Goal: Task Accomplishment & Management: Use online tool/utility

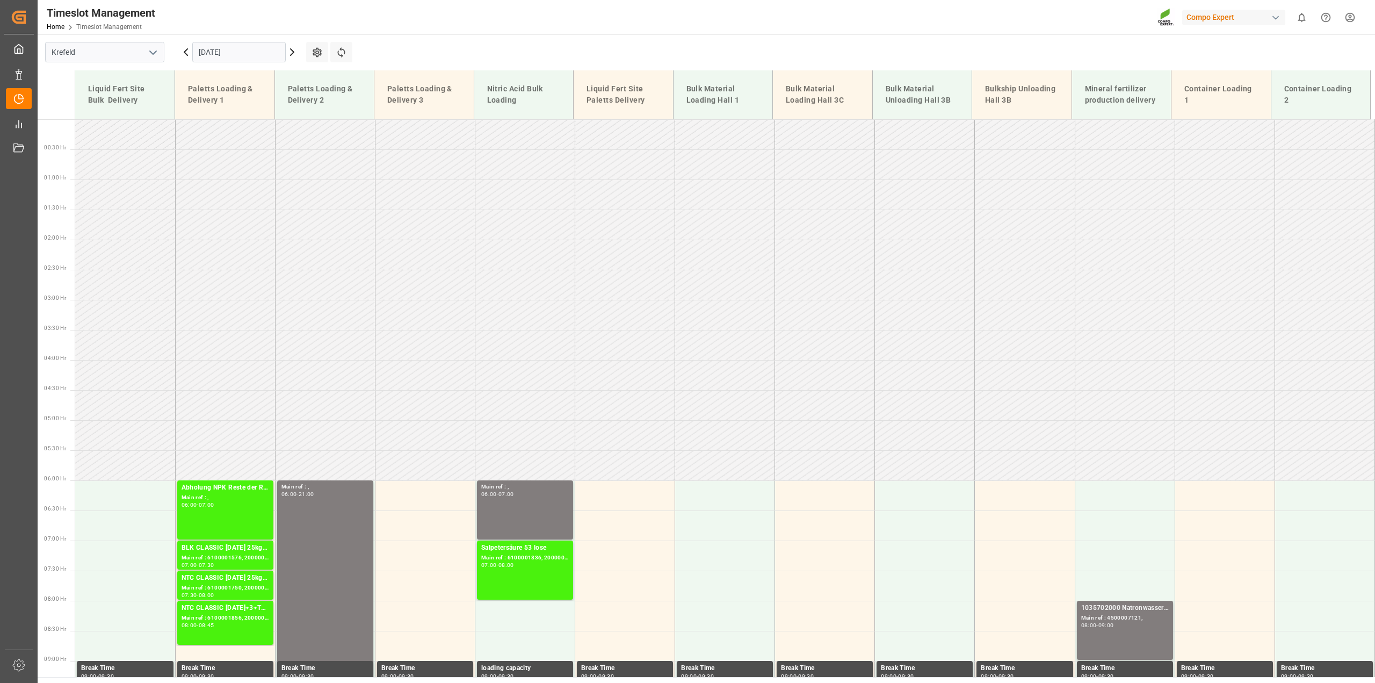
scroll to position [305, 0]
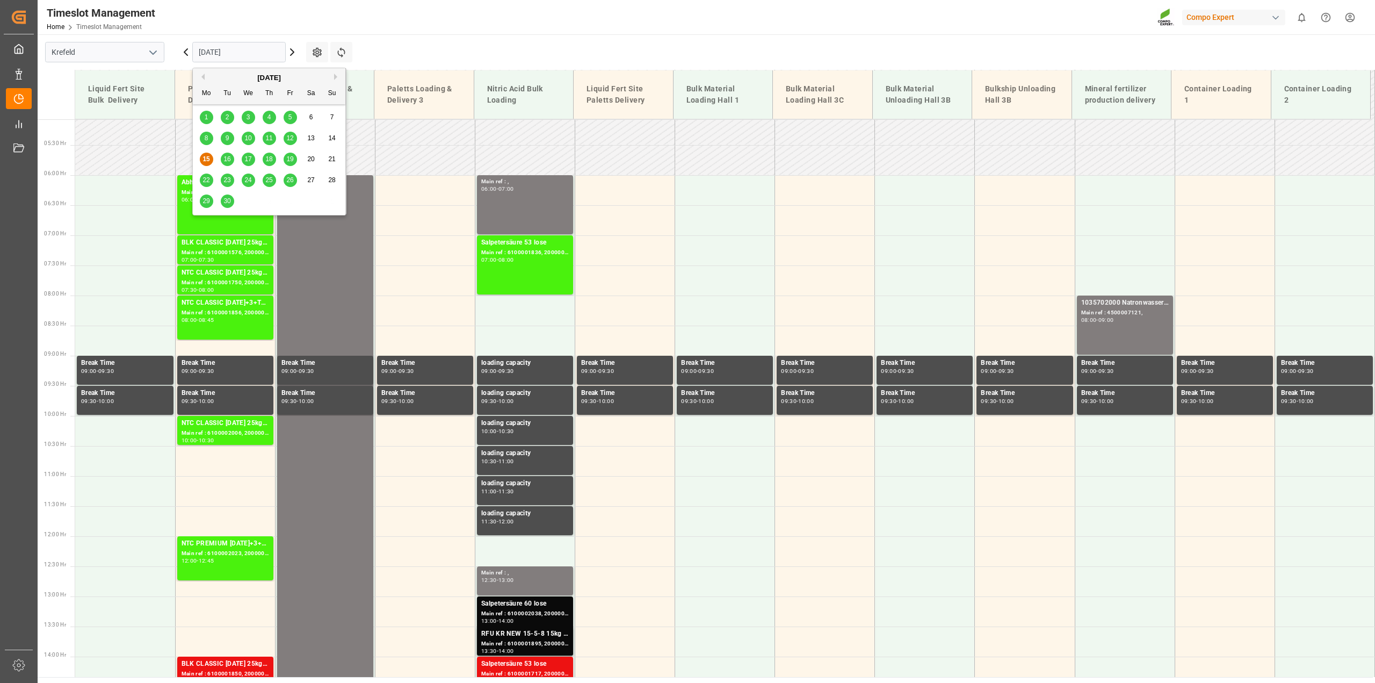
click at [223, 51] on input "[DATE]" at bounding box center [238, 52] width 93 height 20
click at [248, 119] on span "3" at bounding box center [248, 117] width 4 height 8
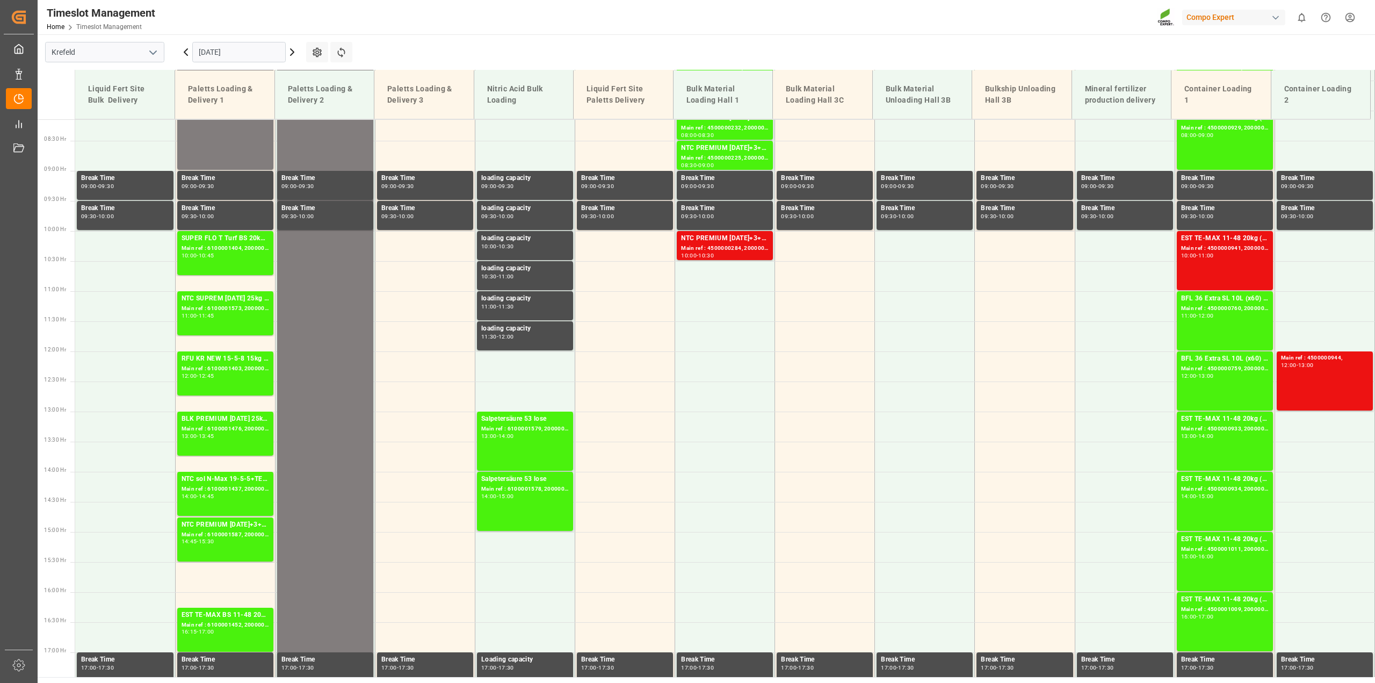
scroll to position [383, 0]
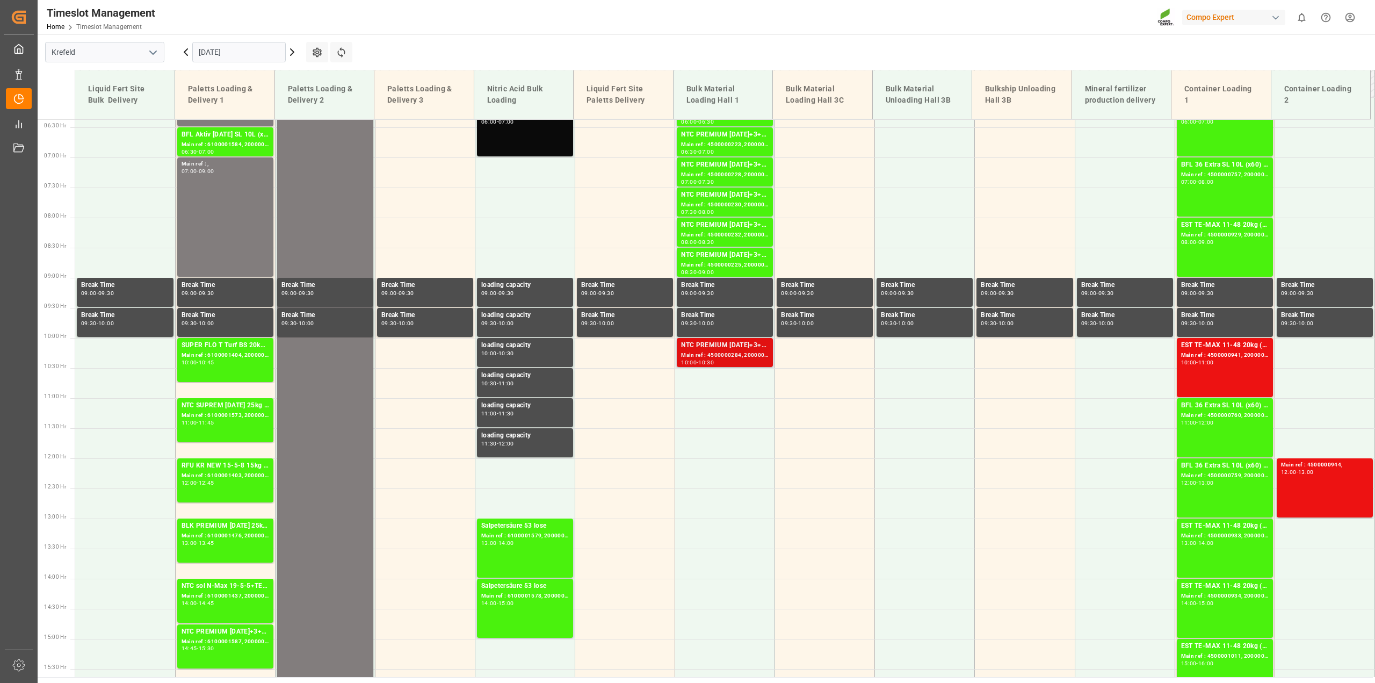
click at [745, 355] on div "Main ref : 4500000284, 2000000239" at bounding box center [725, 355] width 88 height 9
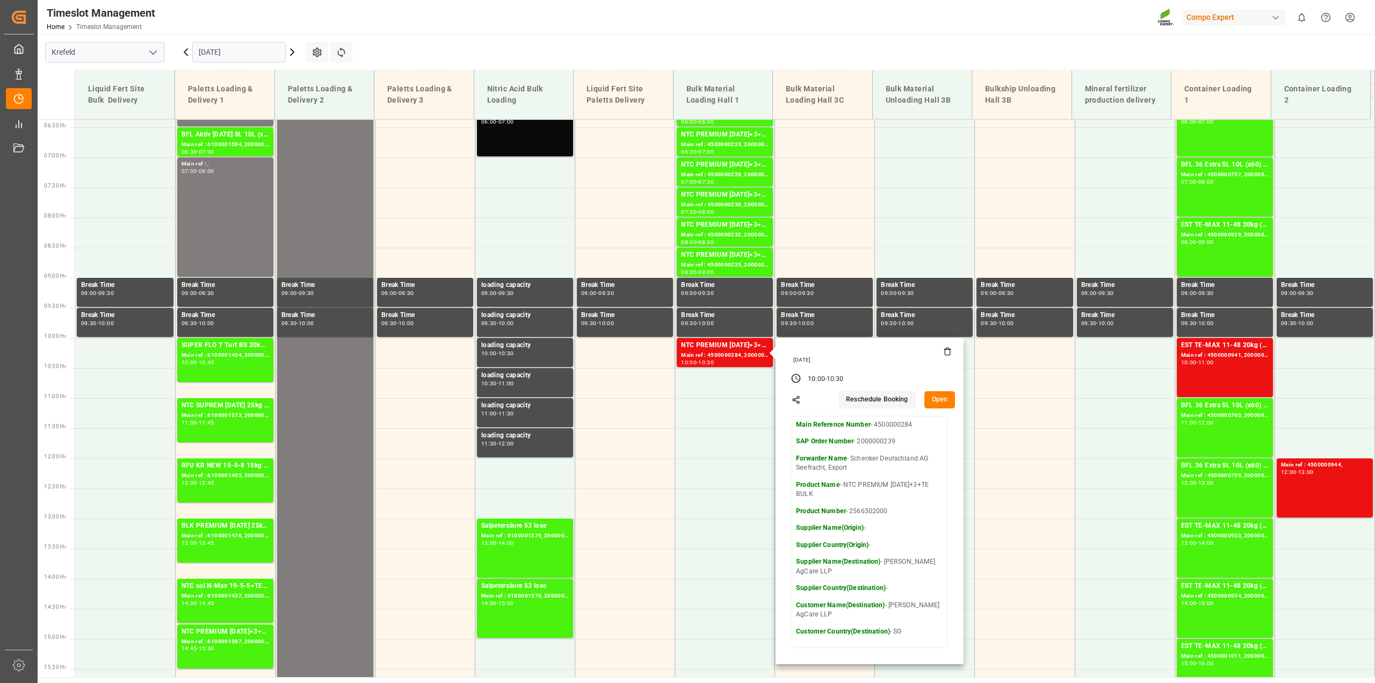
click at [938, 398] on button "Open" at bounding box center [939, 399] width 31 height 17
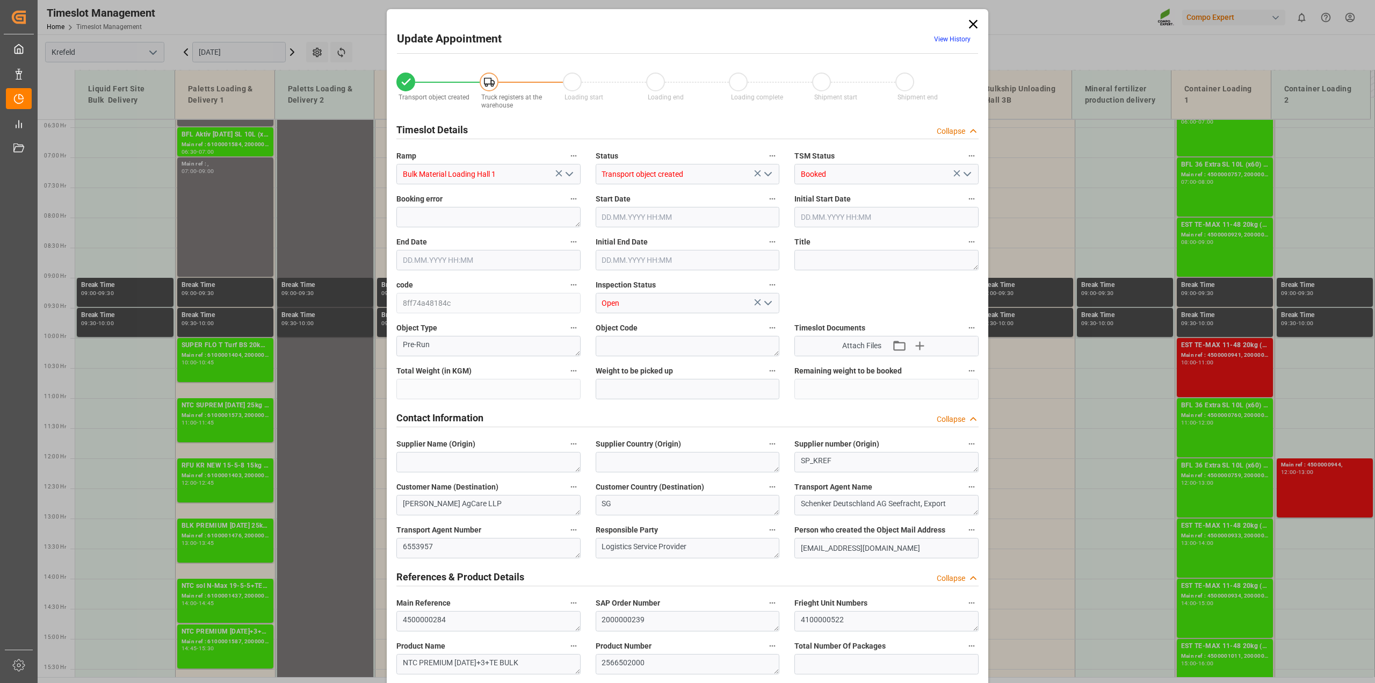
type input "79500"
type input "0"
type input "03.09.2025 10:00"
type input "03.09.2025 10:30"
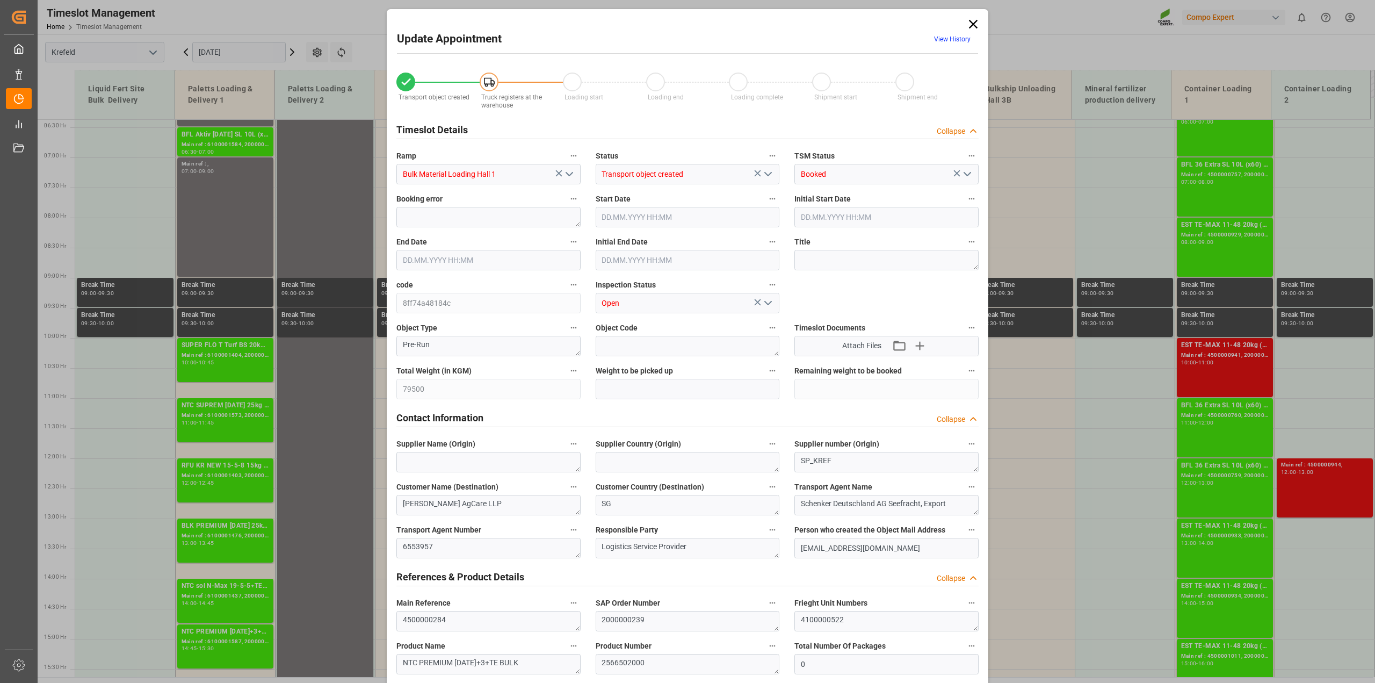
type input "03.09.2025 10:30"
type input "11.09.2025 11:14"
type input "03.09.2025 11:15"
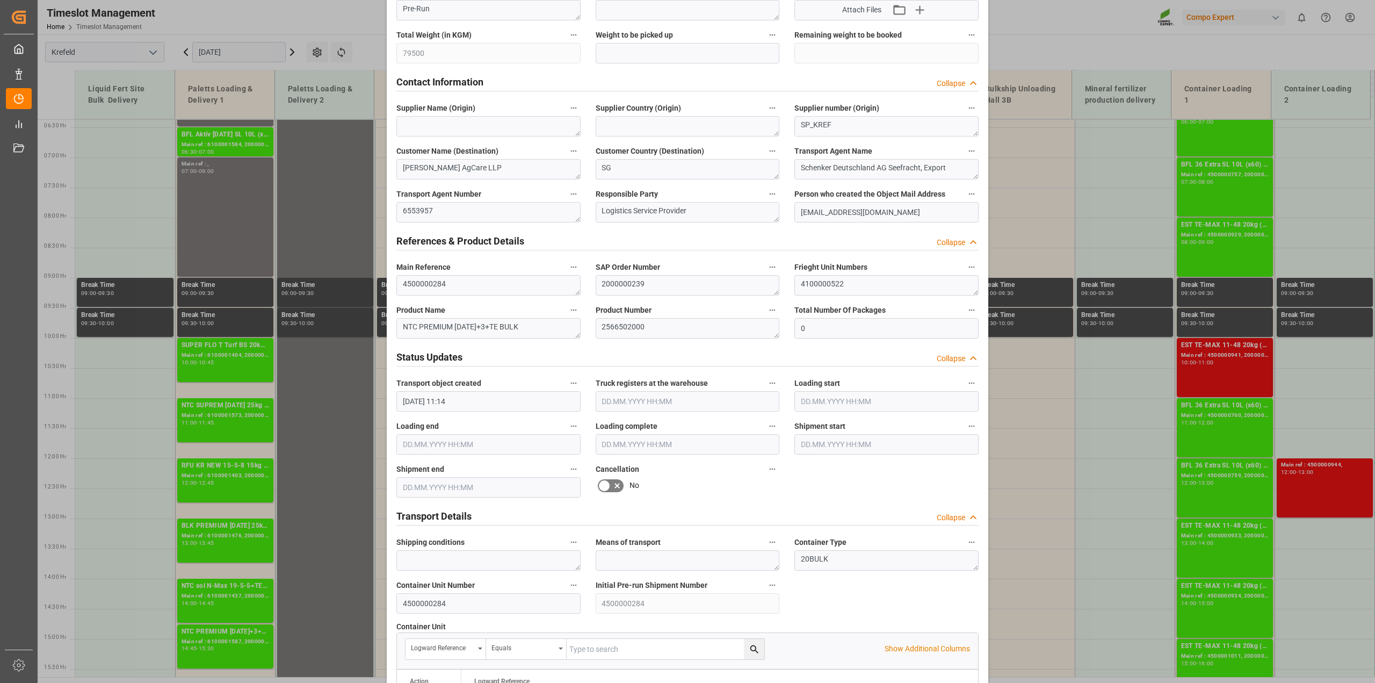
scroll to position [738, 0]
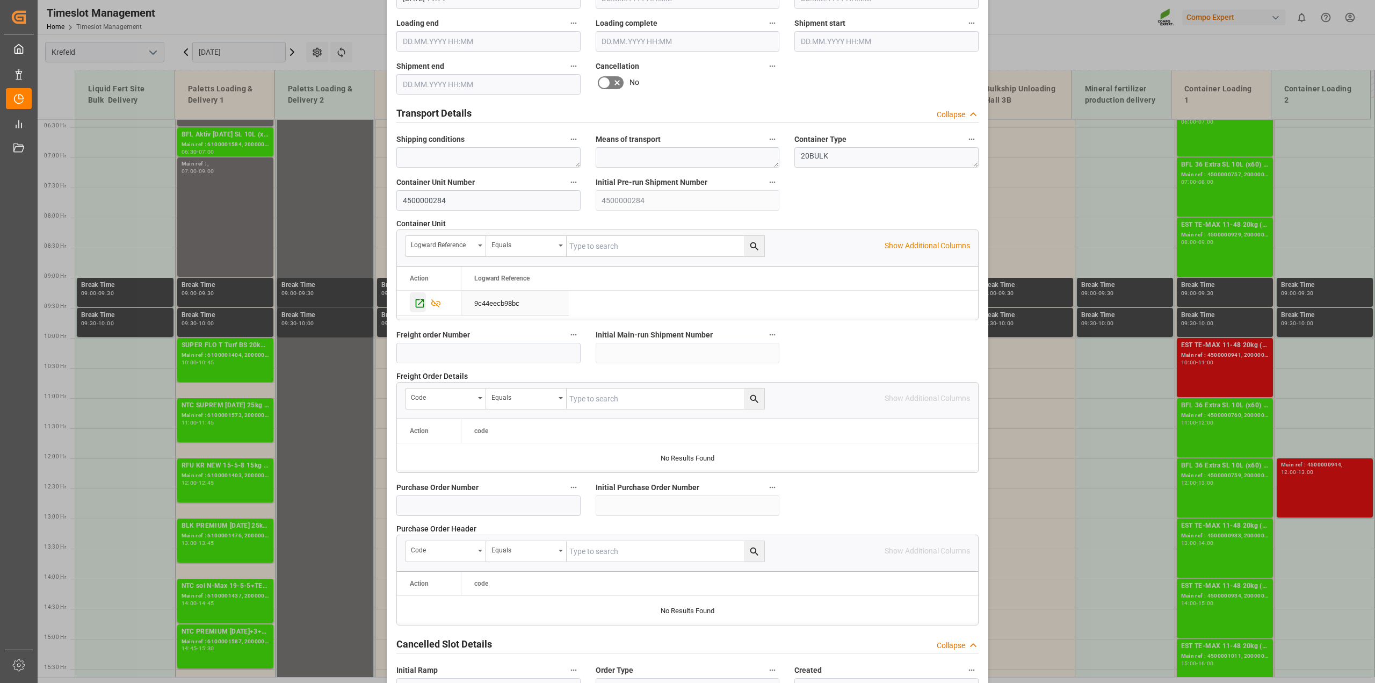
click at [419, 301] on icon "Press SPACE to select this row." at bounding box center [419, 303] width 11 height 11
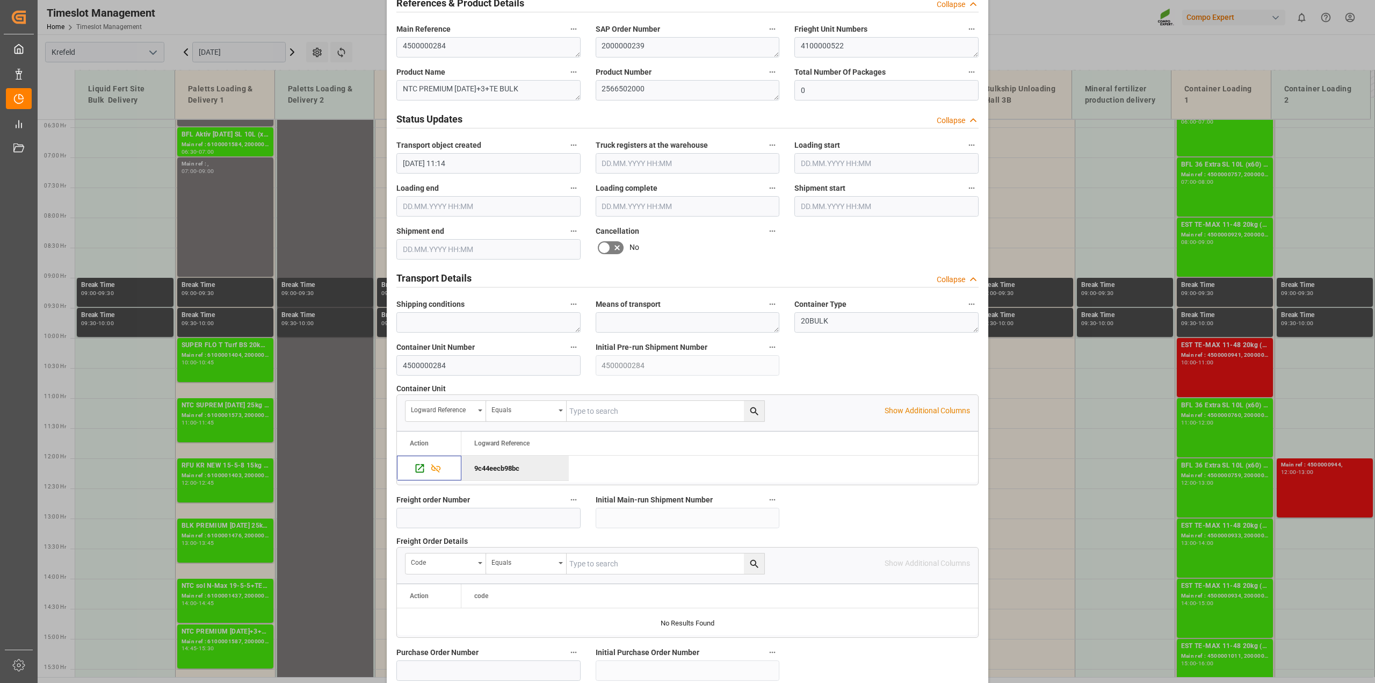
scroll to position [474, 0]
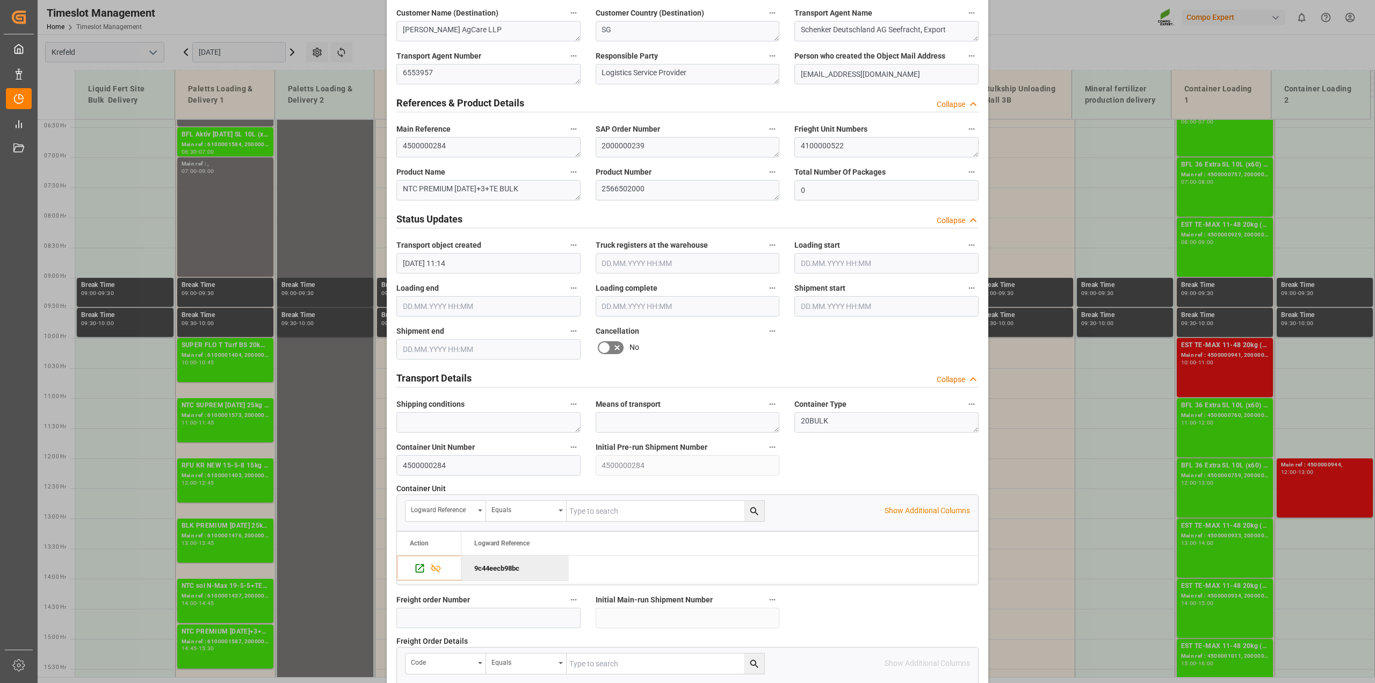
click at [611, 341] on icon at bounding box center [617, 347] width 13 height 13
click at [0, 0] on input "checkbox" at bounding box center [0, 0] width 0 height 0
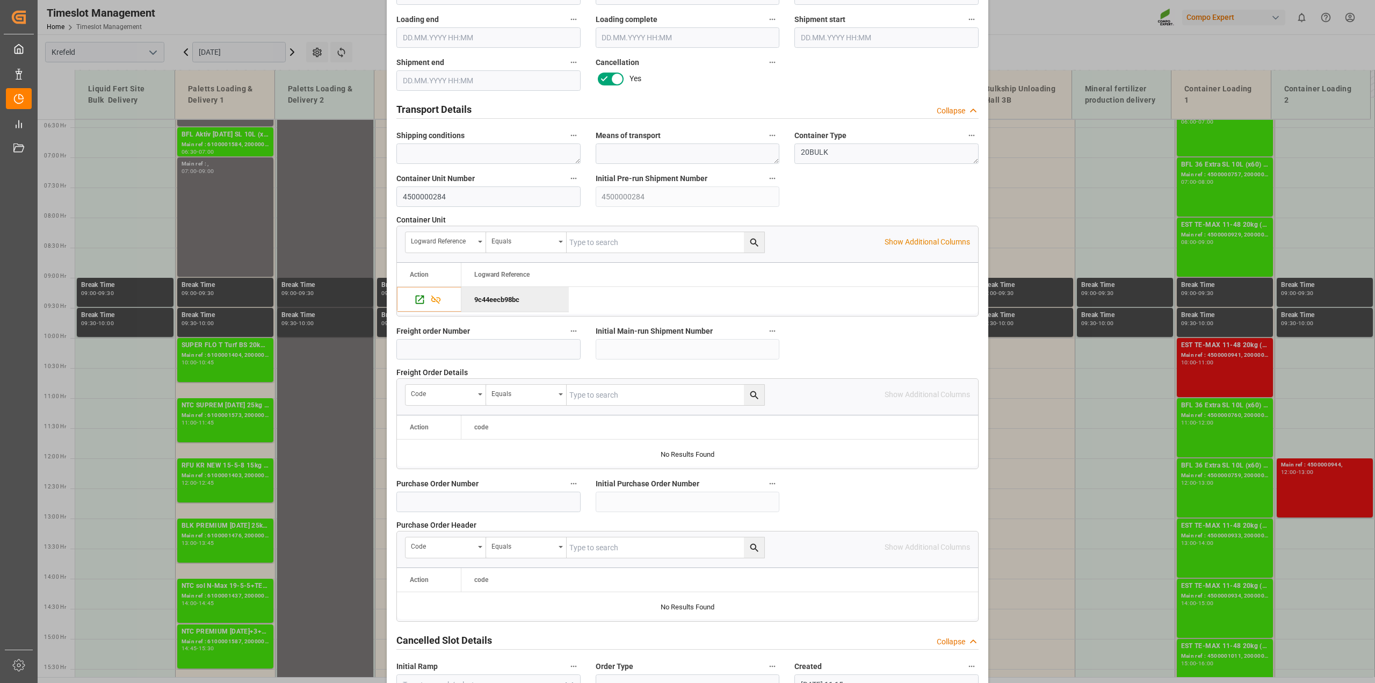
scroll to position [809, 0]
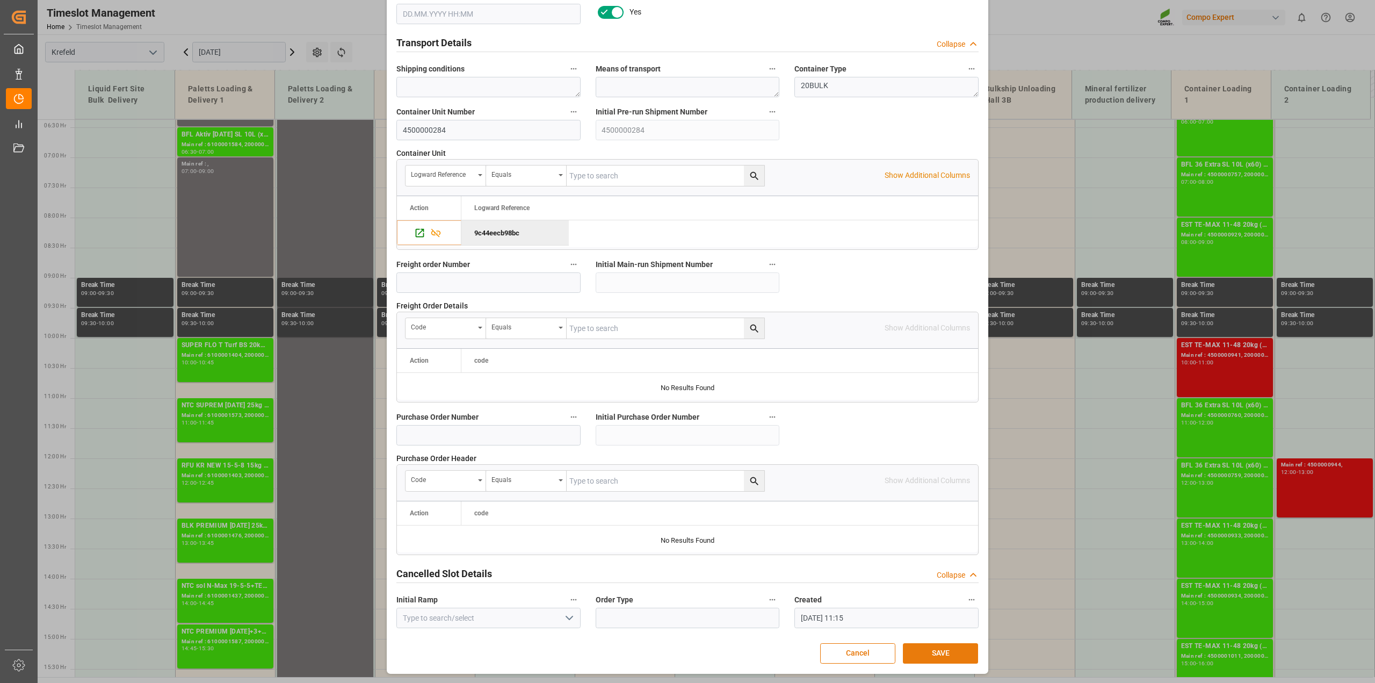
click at [936, 651] on button "SAVE" at bounding box center [940, 653] width 75 height 20
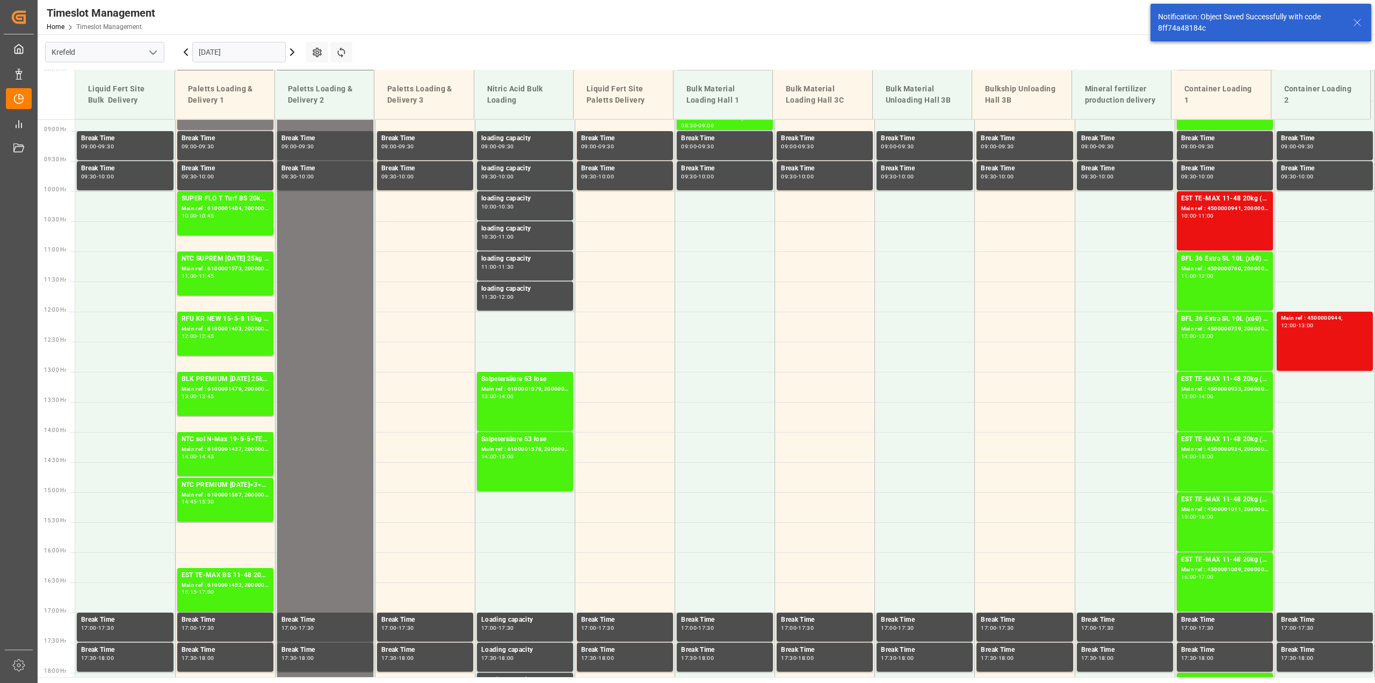
scroll to position [546, 0]
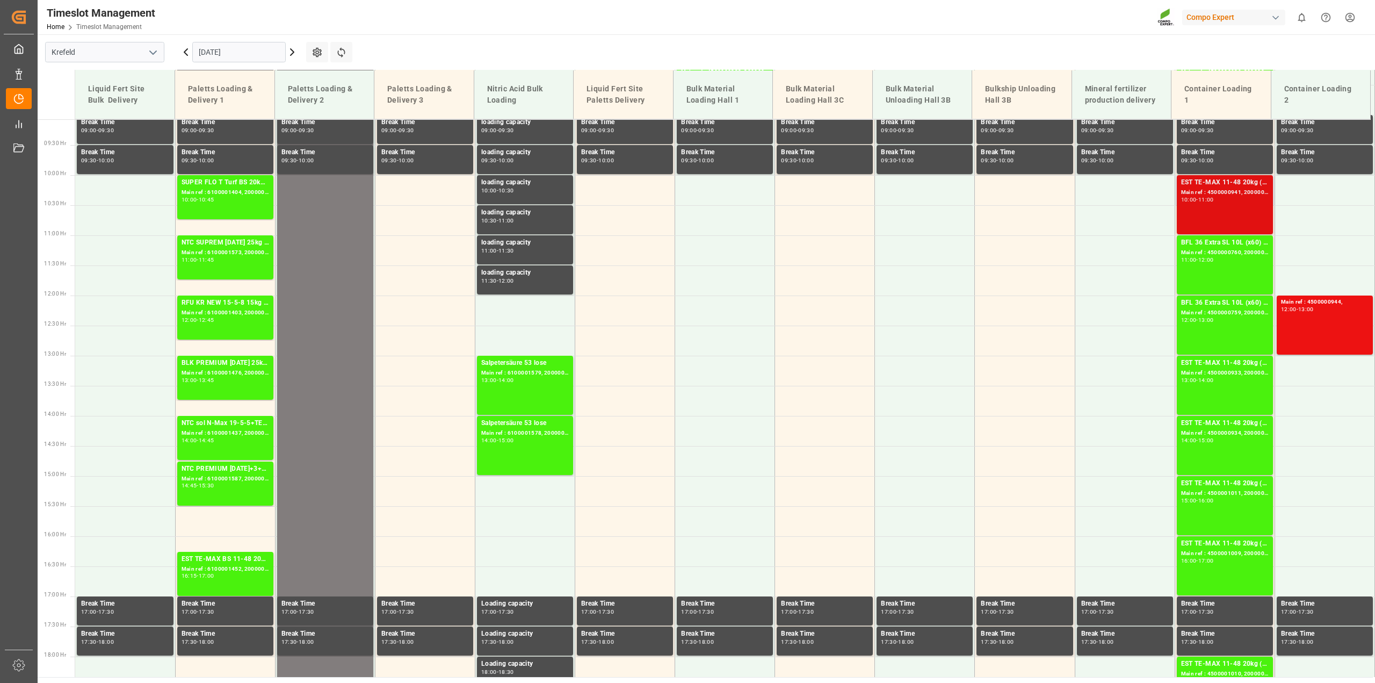
click at [1188, 207] on div "EST TE-MAX 11-48 20kg (x56) WW Main ref : 4500000941, 2000000976 10:00 - 11:00" at bounding box center [1225, 204] width 88 height 55
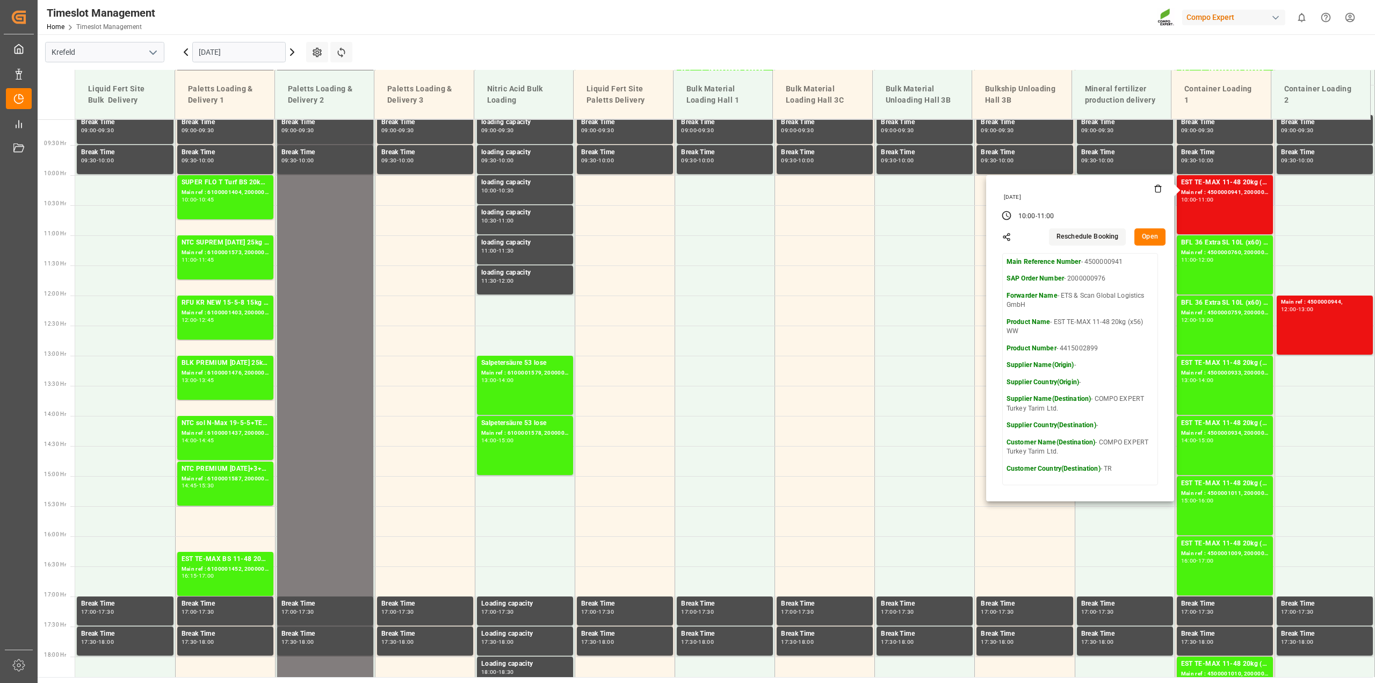
click at [1137, 237] on button "Open" at bounding box center [1149, 236] width 31 height 17
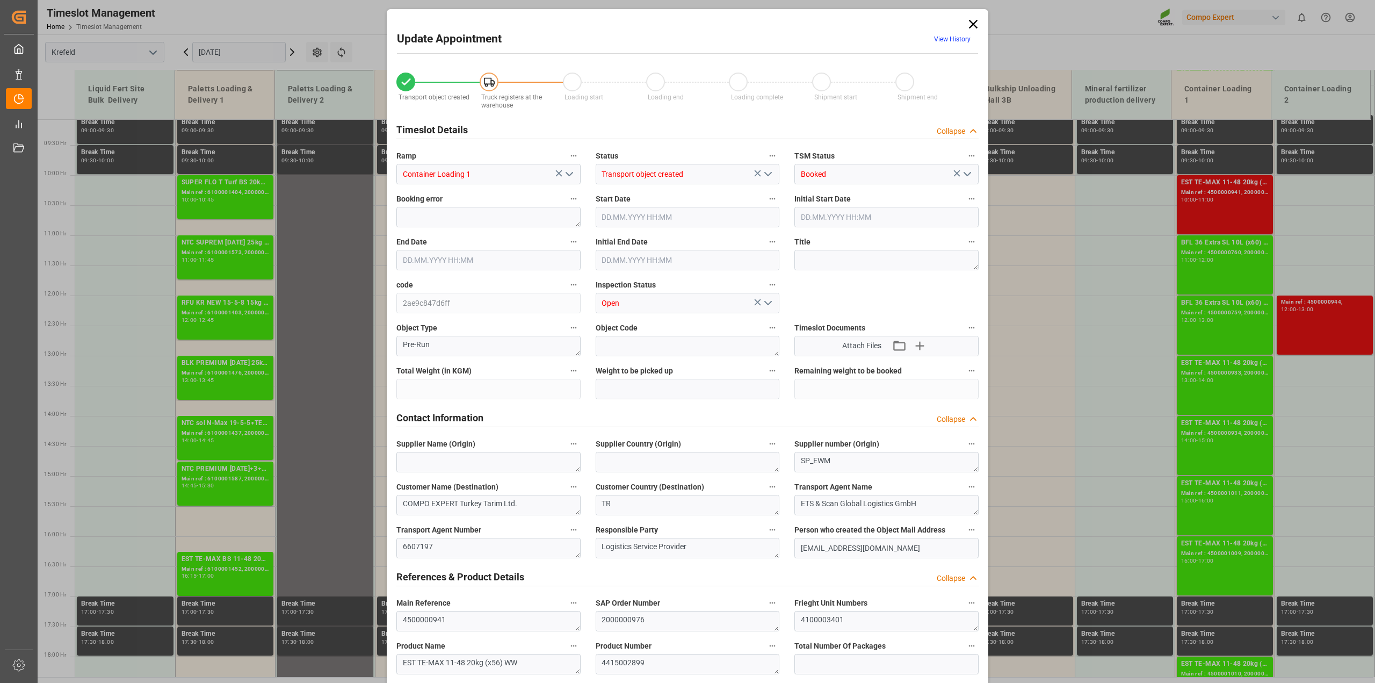
type input "41328"
type input "0"
type input "03.09.2025 10:00"
type input "03.09.2025 11:00"
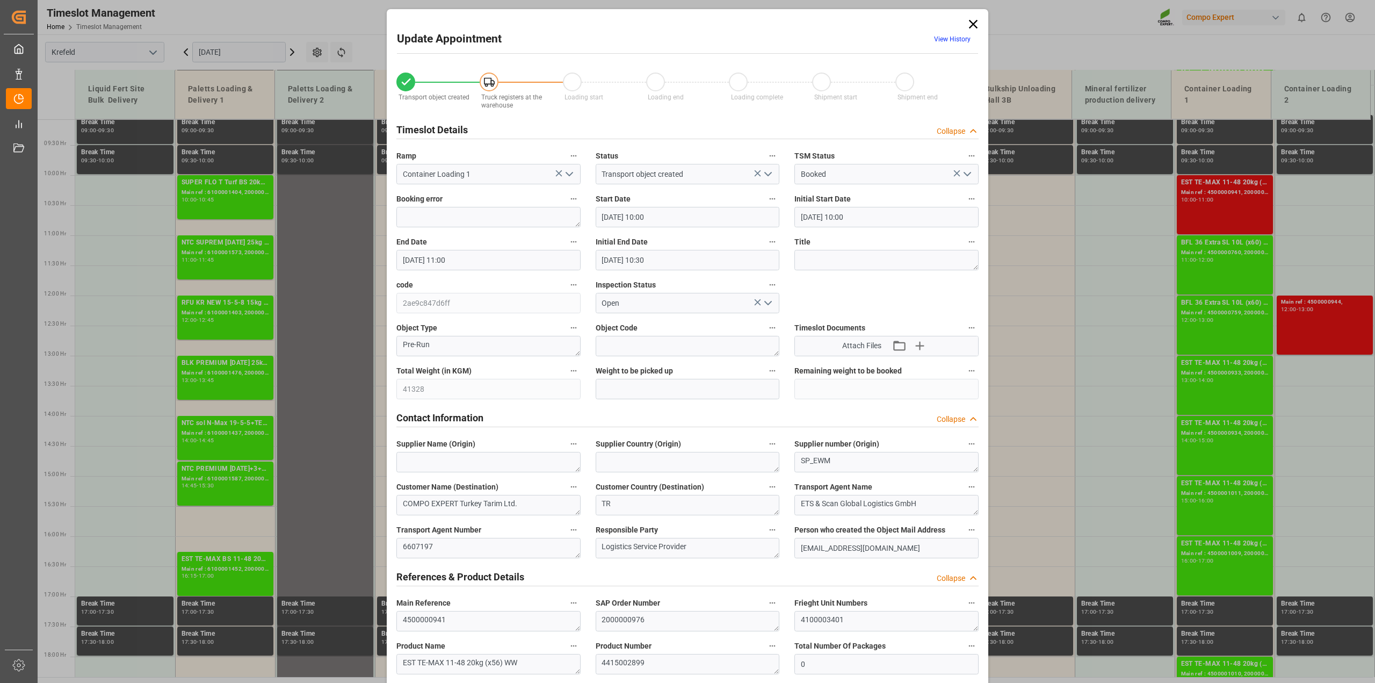
type input "03.09.2025 10:30"
type input "15.08.2025 07:13"
type input "14.08.2025 05:58"
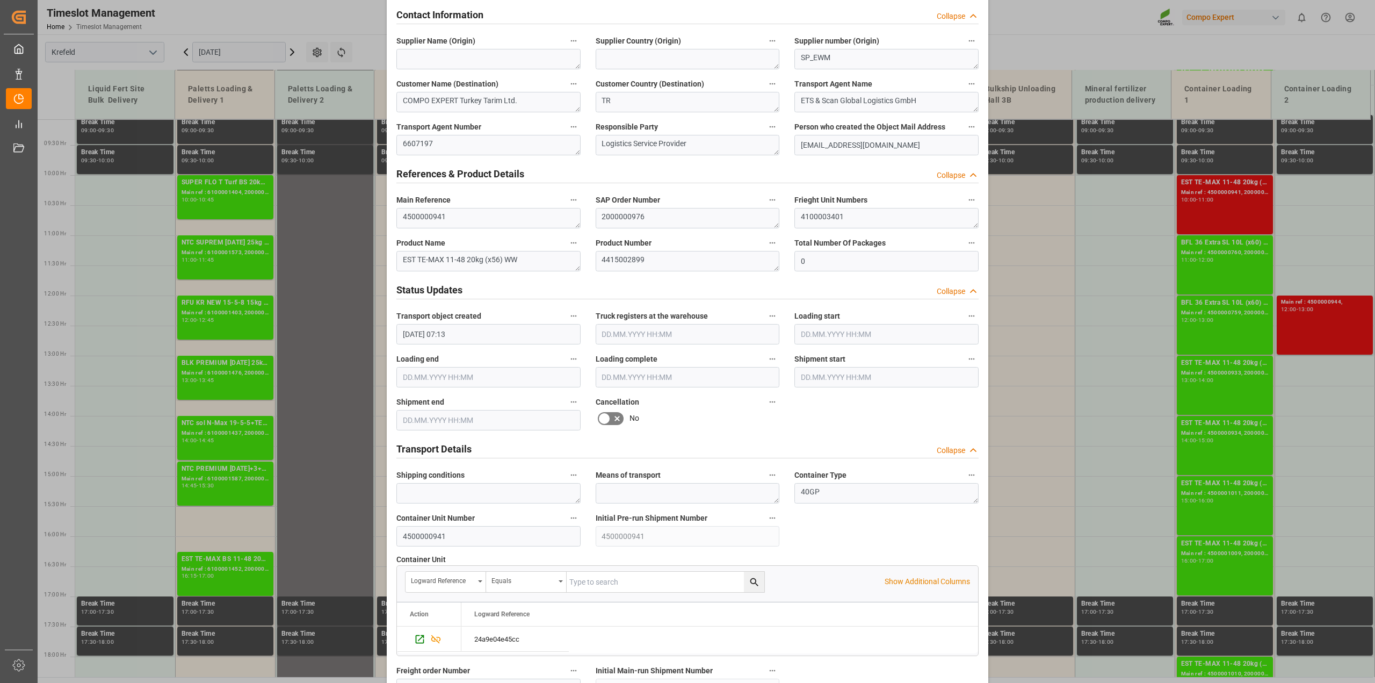
scroll to position [537, 0]
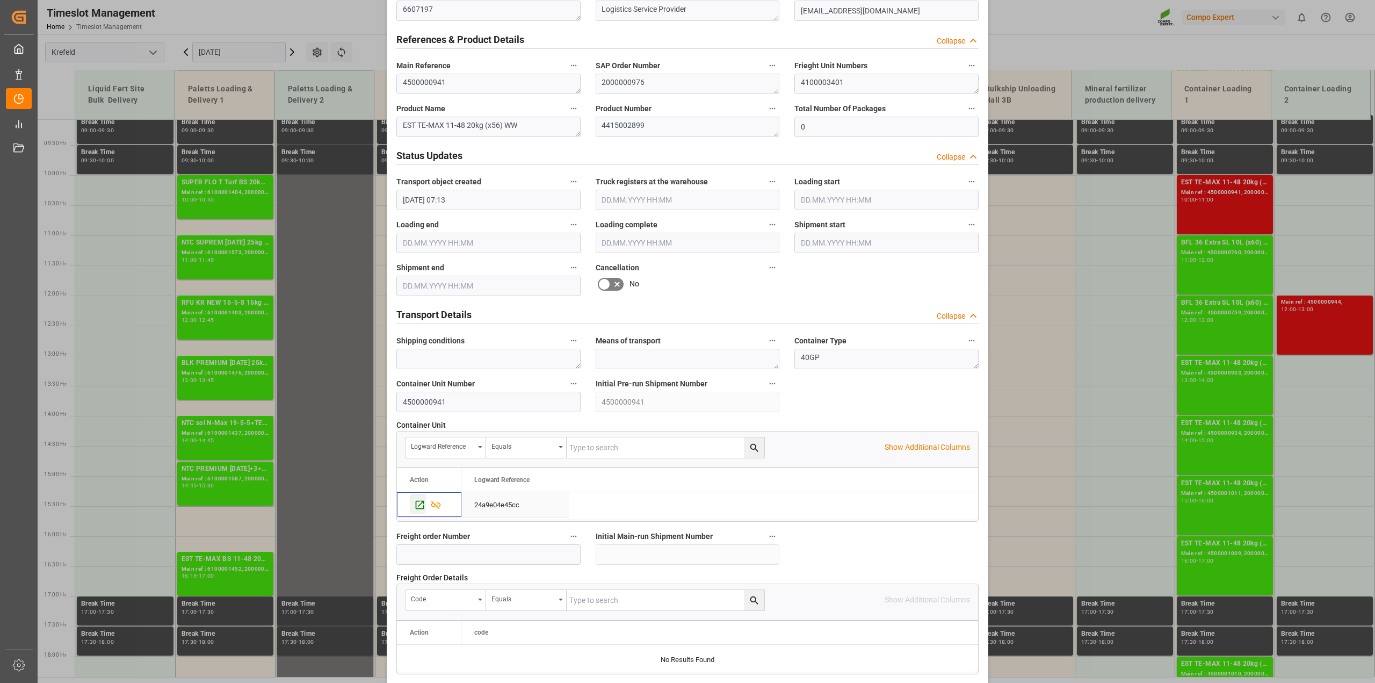
click at [417, 503] on icon "Press SPACE to select this row." at bounding box center [419, 504] width 11 height 11
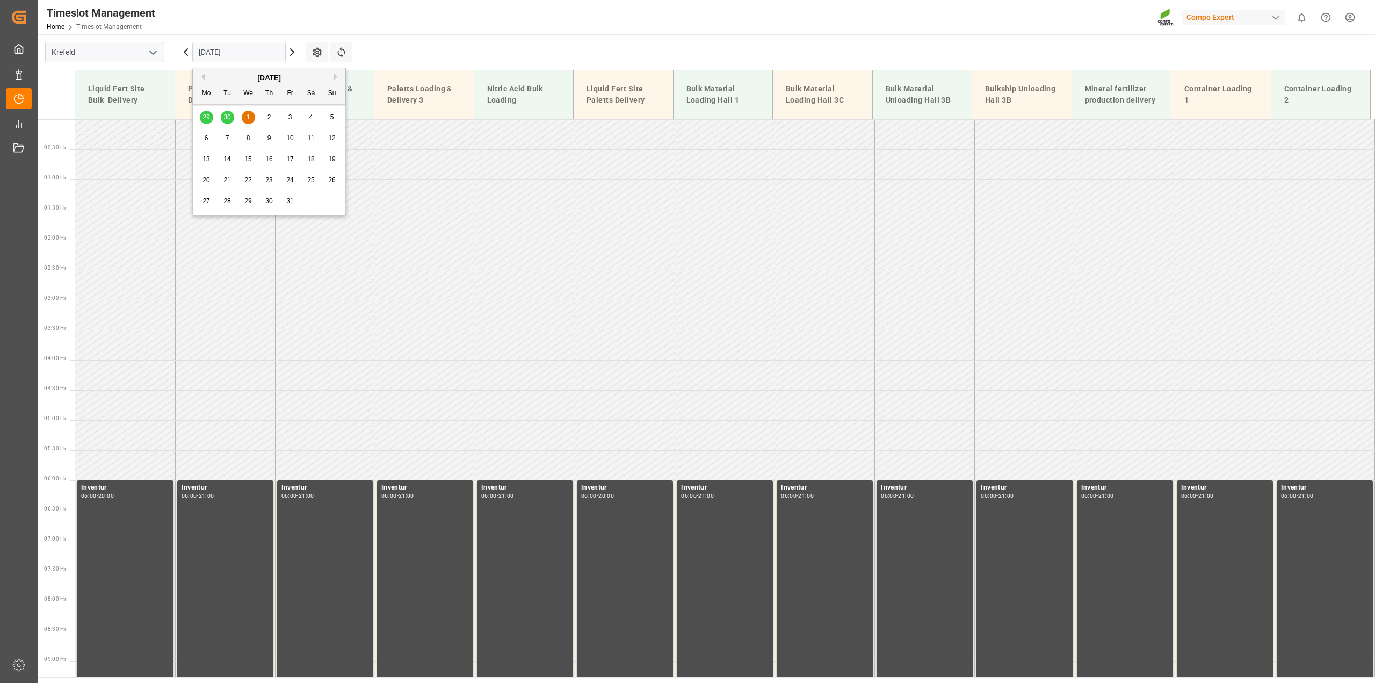
click at [220, 49] on input "01.10.2025" at bounding box center [238, 52] width 93 height 20
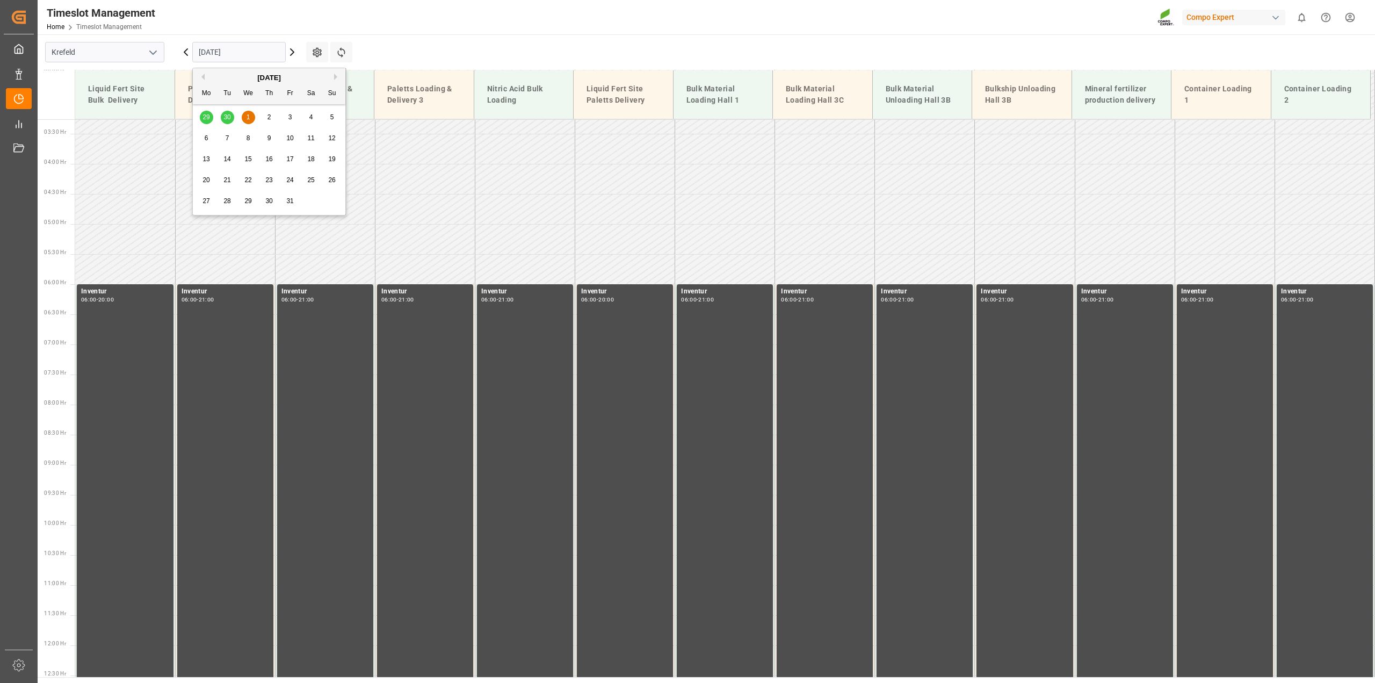
click at [198, 76] on button "Previous Month" at bounding box center [201, 77] width 6 height 6
click at [245, 115] on div "3" at bounding box center [248, 117] width 13 height 13
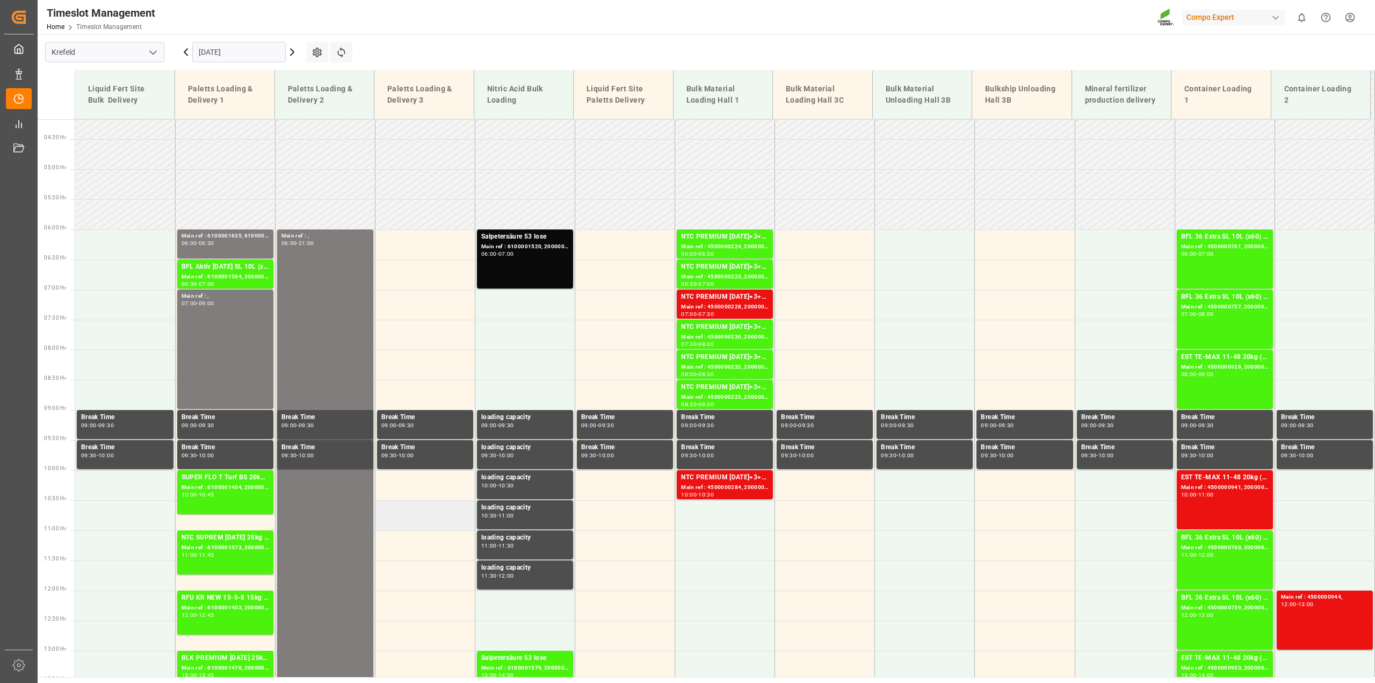
scroll to position [114, 0]
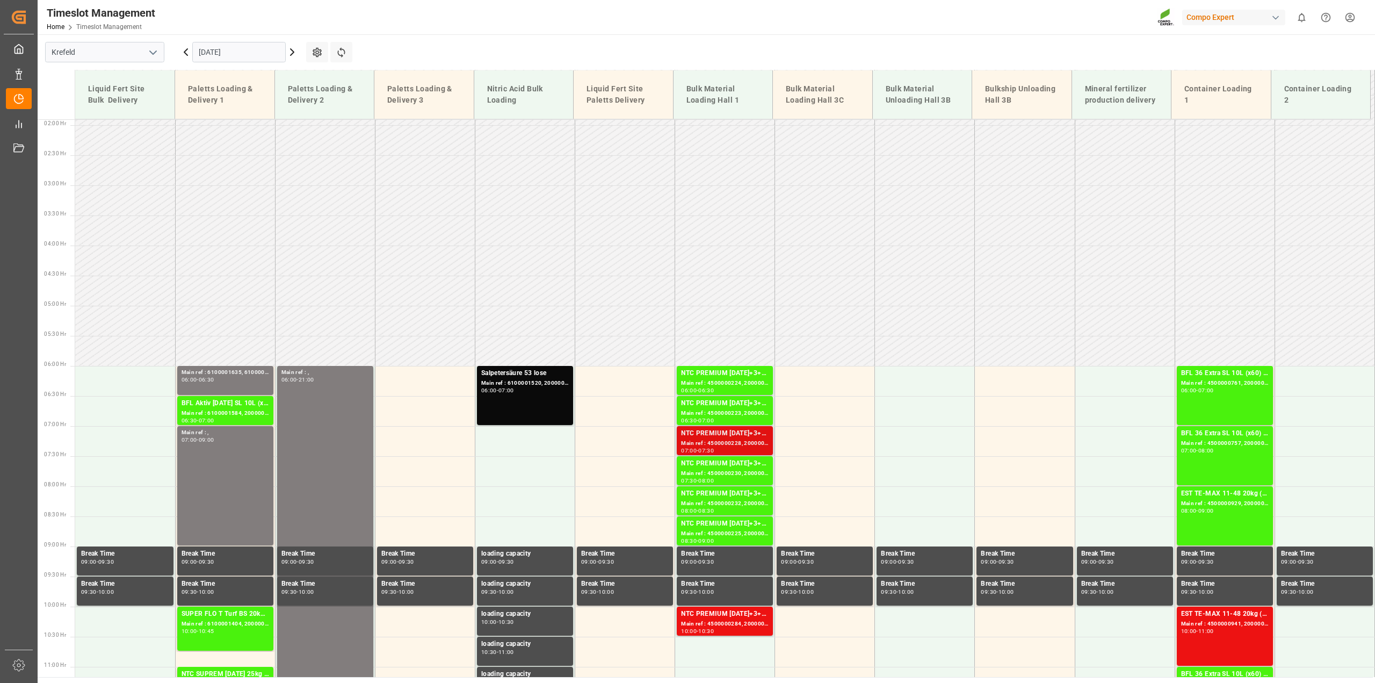
click at [736, 444] on div "Main ref : 4500000228, 2000000040" at bounding box center [725, 443] width 88 height 9
click at [733, 446] on div "Main ref : 4500000228, 2000000040" at bounding box center [725, 443] width 88 height 9
click at [715, 623] on div "Main ref : 4500000284, 2000000239" at bounding box center [725, 623] width 88 height 9
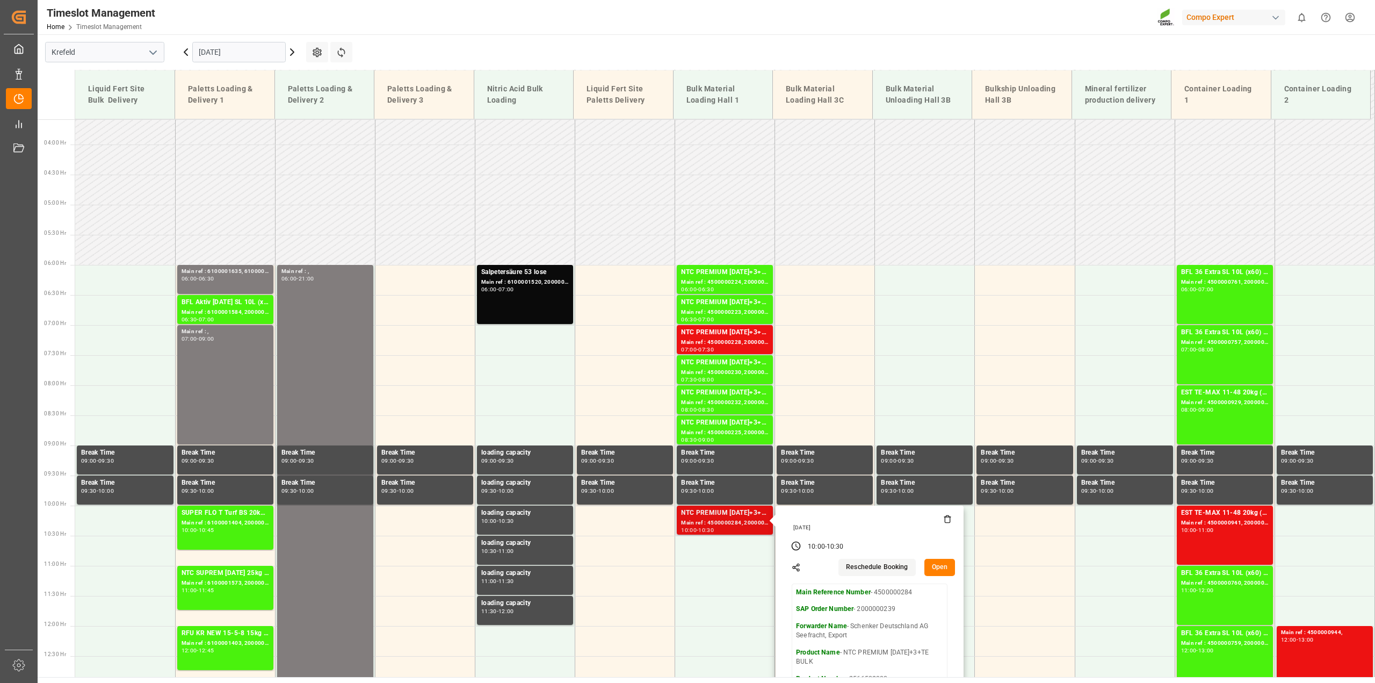
scroll to position [316, 0]
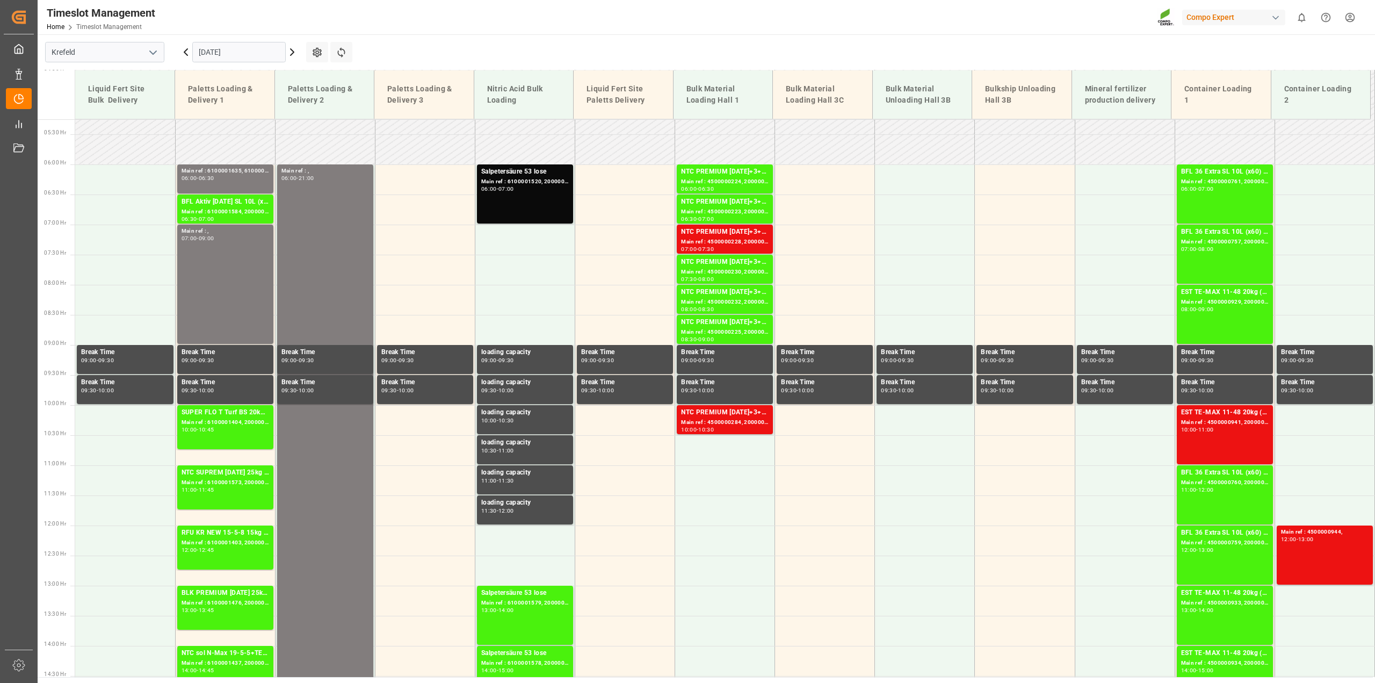
click at [224, 54] on input "03.09.2025" at bounding box center [238, 52] width 93 height 20
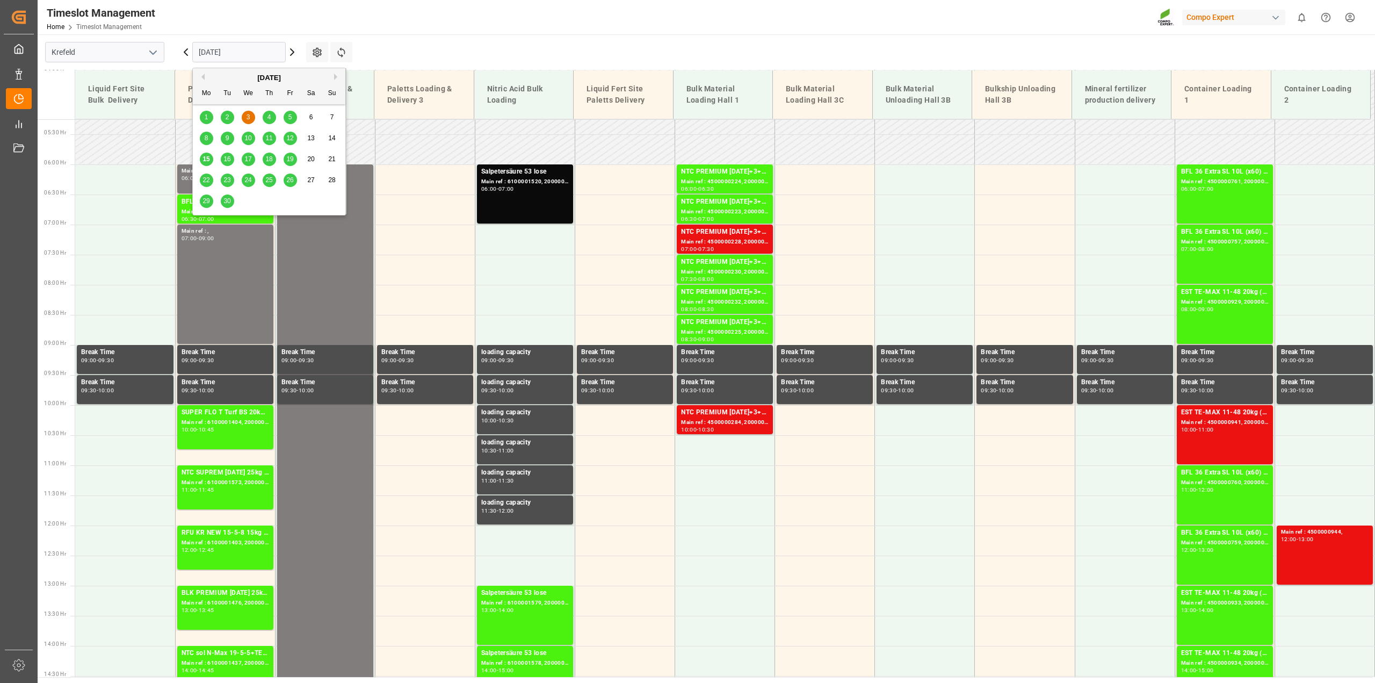
click at [230, 183] on span "23" at bounding box center [226, 180] width 7 height 8
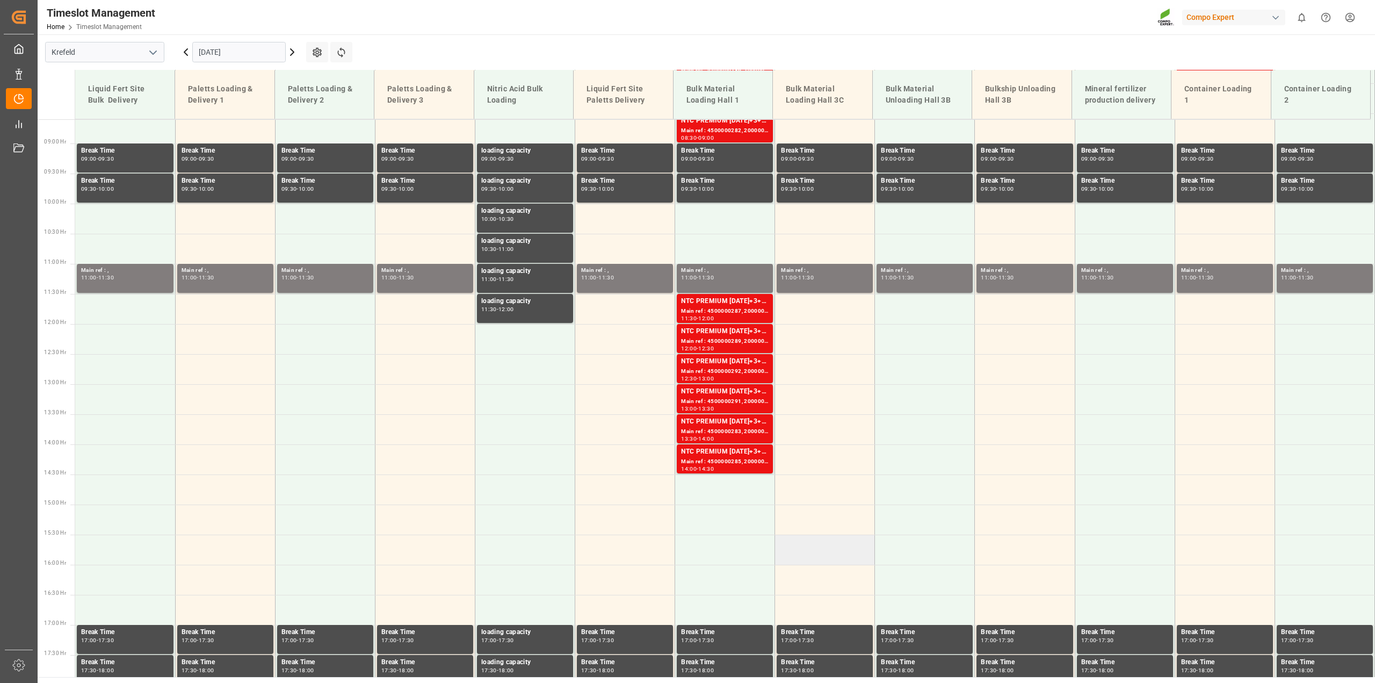
scroll to position [249, 0]
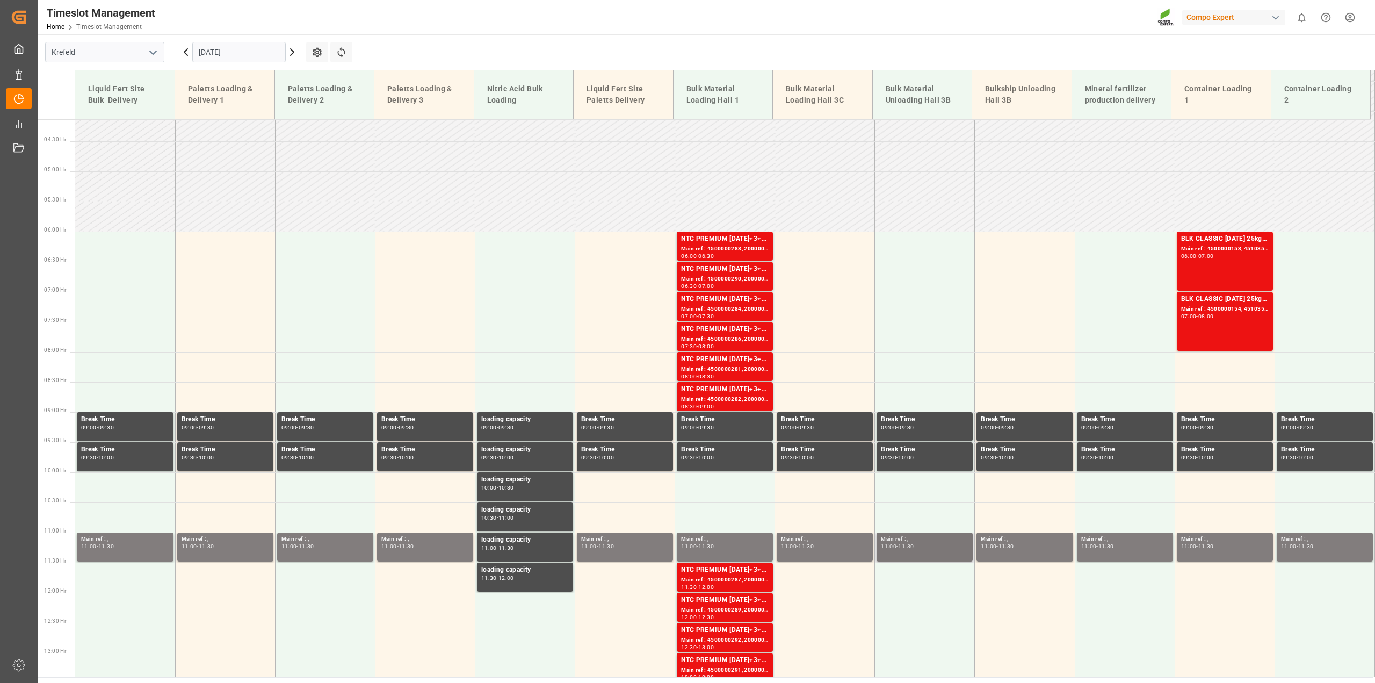
click at [908, 540] on div "Main ref : ," at bounding box center [925, 538] width 88 height 9
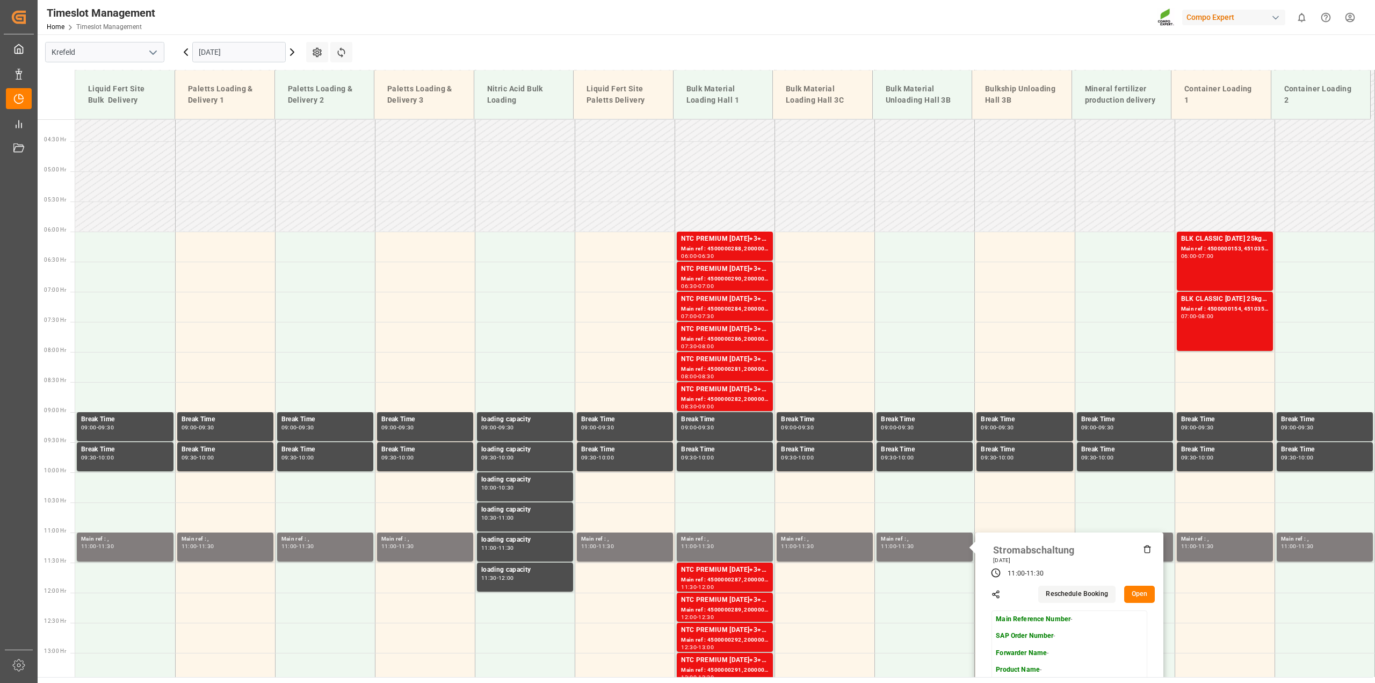
click at [211, 54] on input "23.09.2025" at bounding box center [238, 52] width 93 height 20
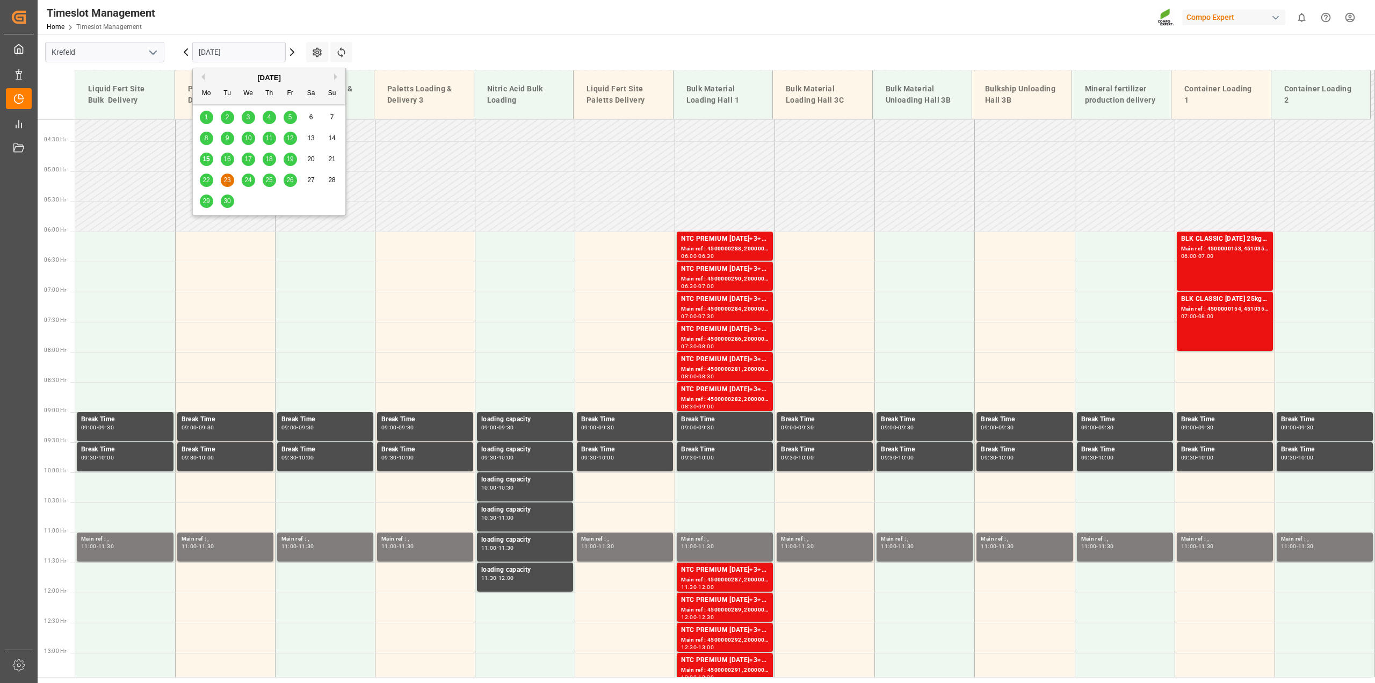
click at [229, 160] on span "16" at bounding box center [226, 159] width 7 height 8
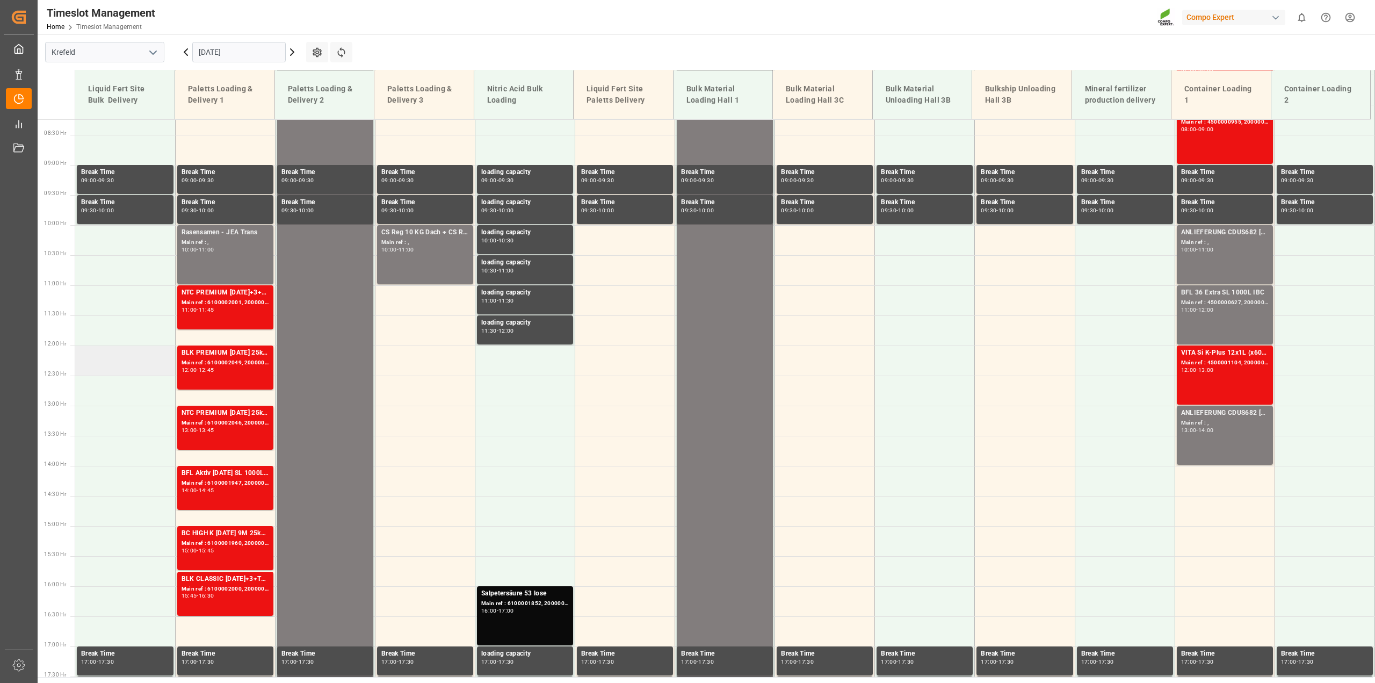
scroll to position [450, 0]
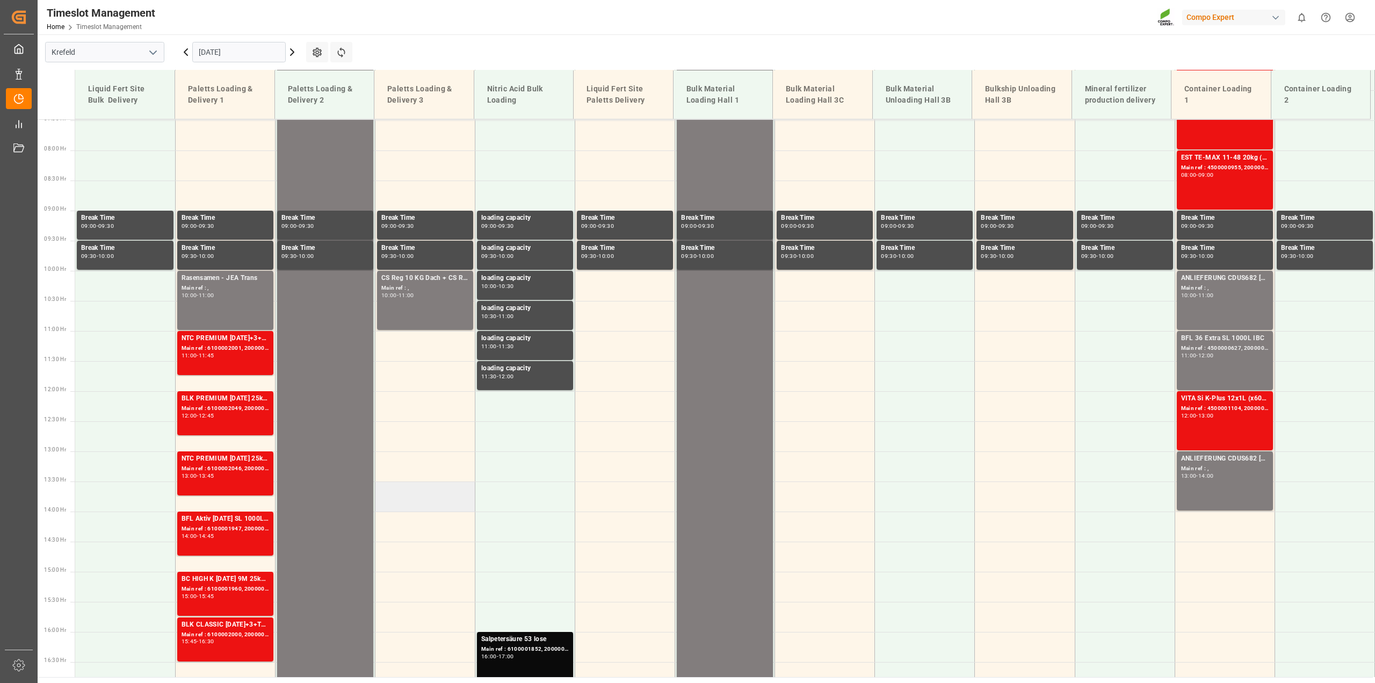
click at [395, 500] on td at bounding box center [425, 496] width 100 height 30
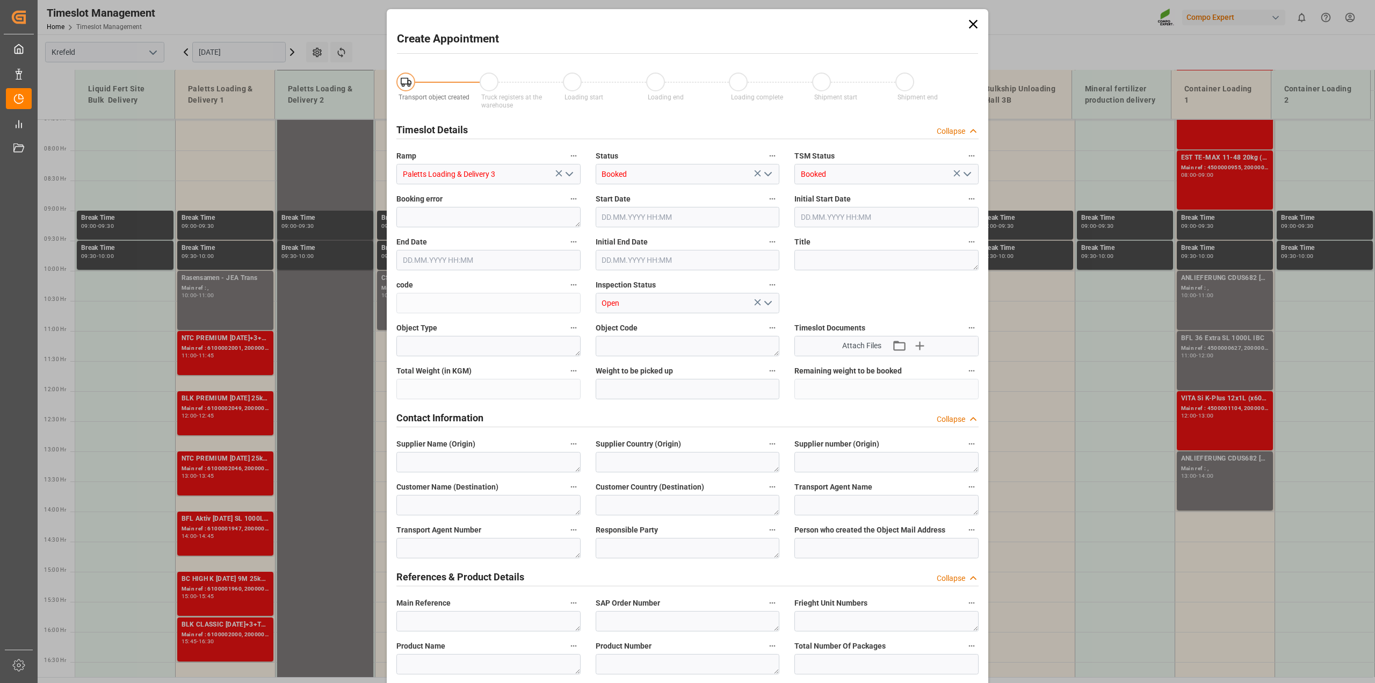
type input "16.09.2025 13:30"
type input "16.09.2025 14:00"
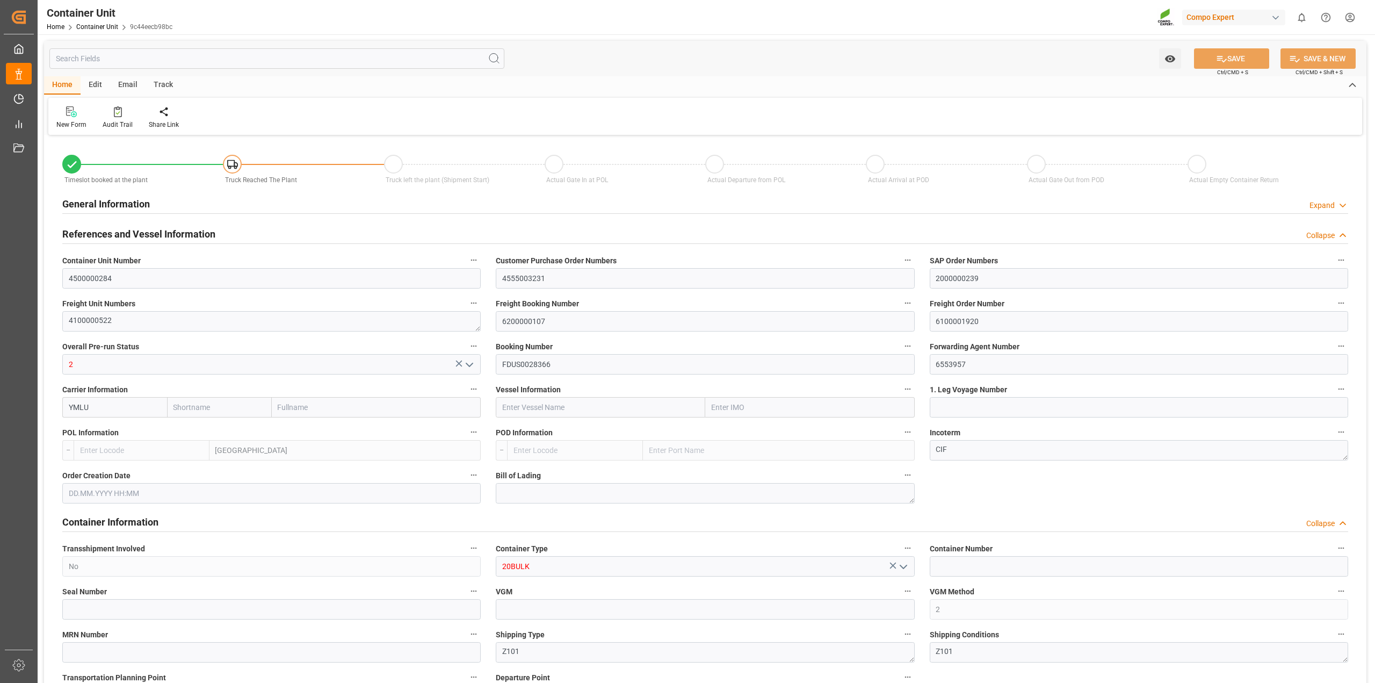
type input "Yang Ming"
type input "Yang Ming Marine Transport Corp."
type input "NLRTM"
type input "VNVTG"
type input "0"
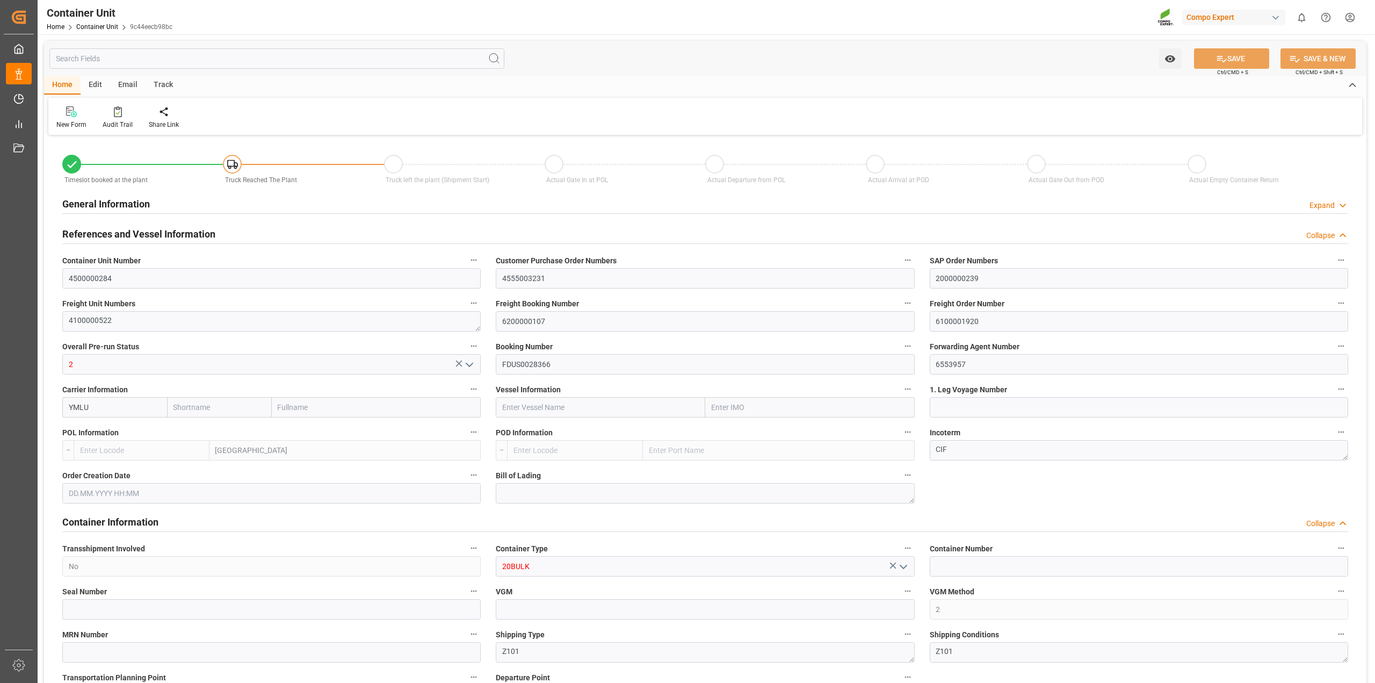
type input "0"
type input "79500"
type input "[DATE] 11:14"
type input "11.09.2025 11:14"
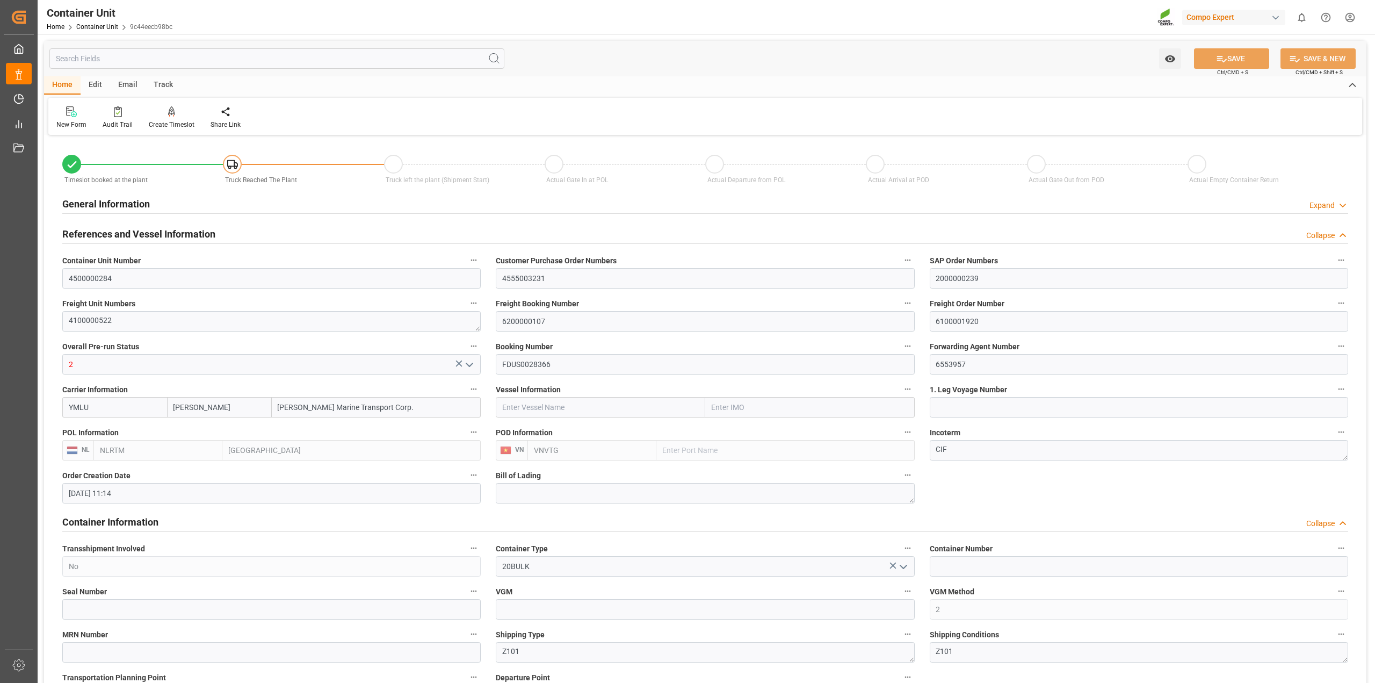
type input "[DATE]"
drag, startPoint x: 983, startPoint y: 323, endPoint x: 842, endPoint y: 320, distance: 140.7
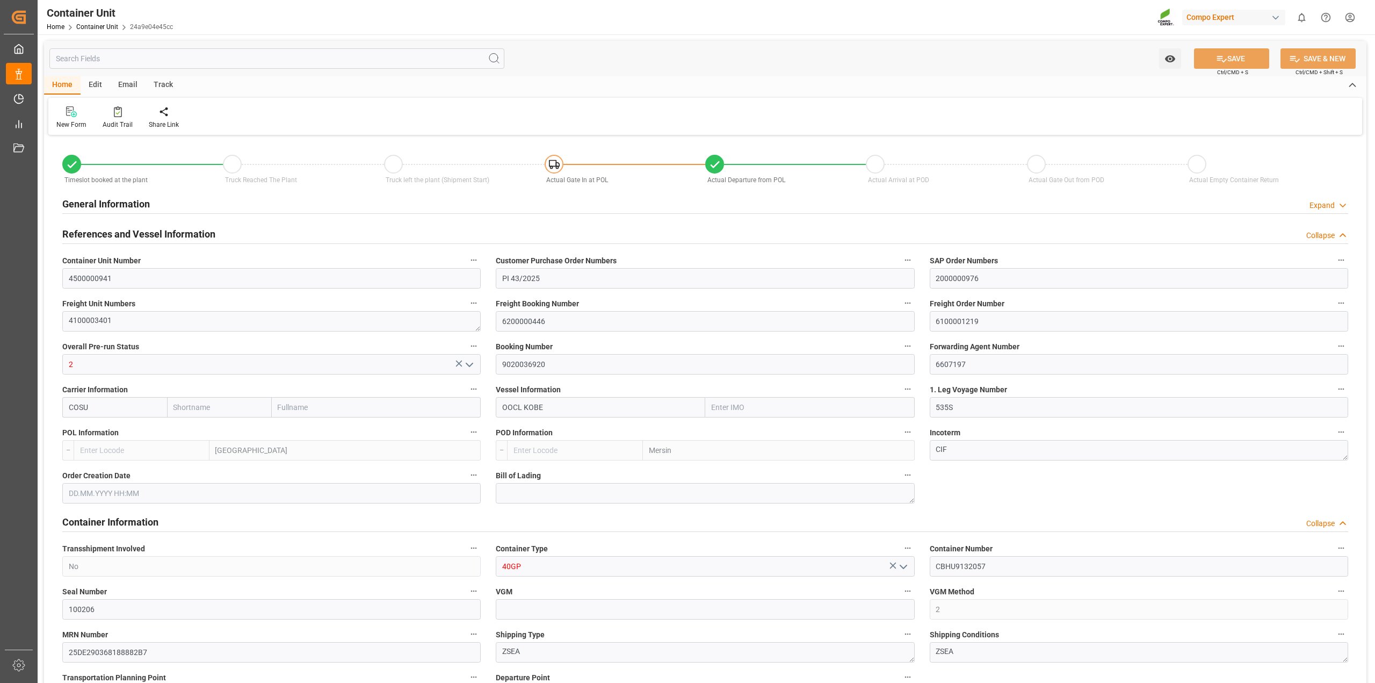
type input "Cosco"
type input "COSCO Shipping Co. Ltd."
type input "9329526"
type input "BEANR"
type input "TRMER"
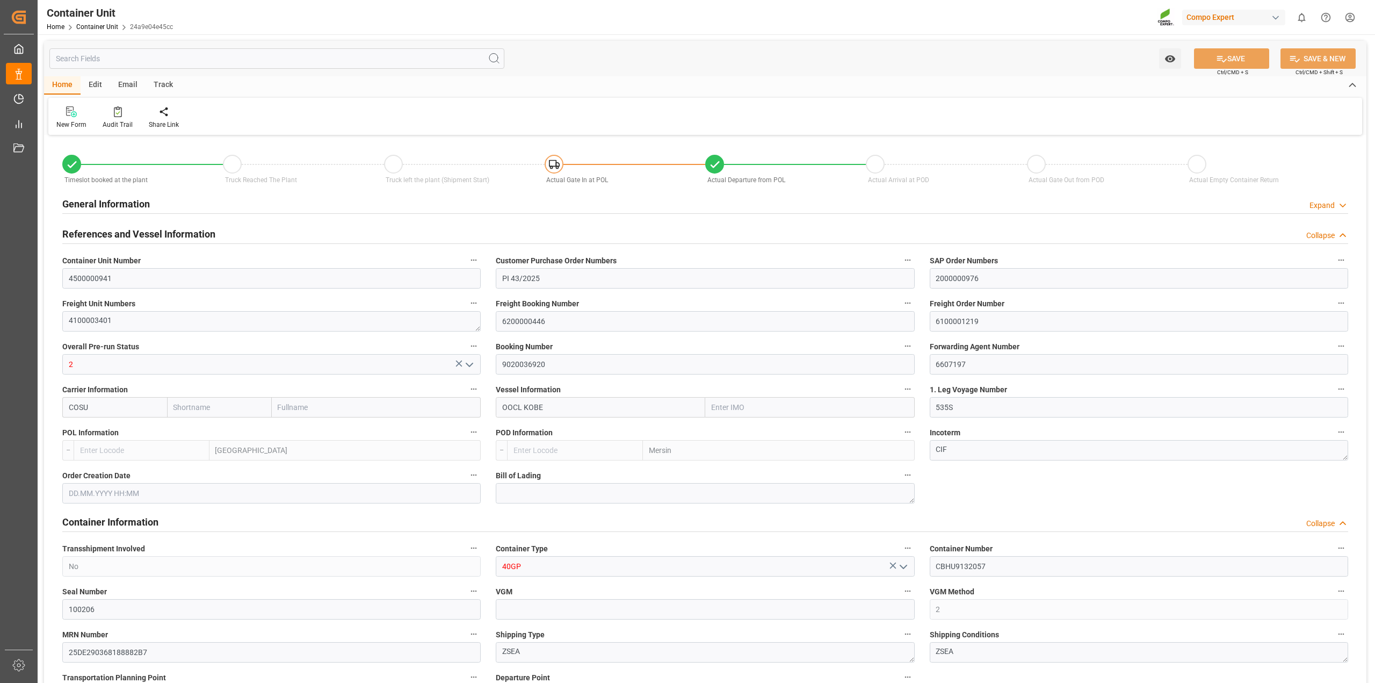
type input "24510"
type input "0"
type input "41328"
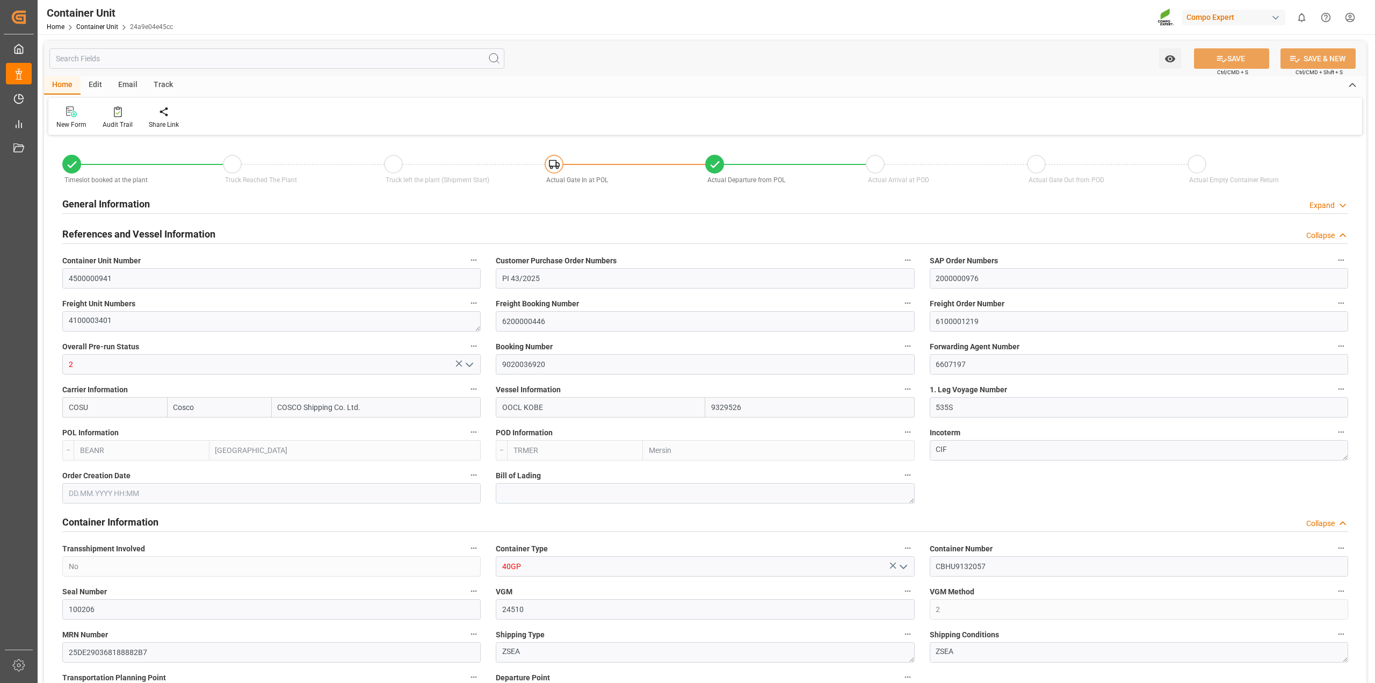
type input "BEANR"
type input "TRMER"
type input "15.08.2025 07:13"
type input "04.09.2025"
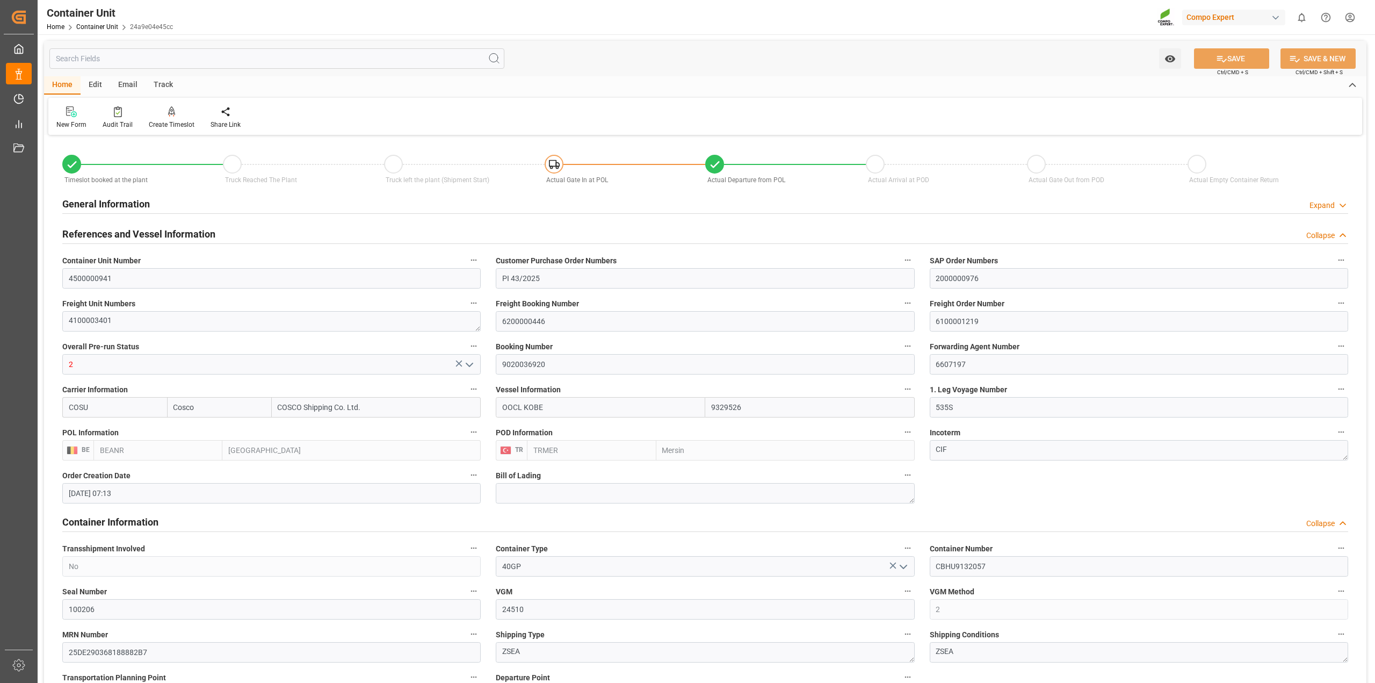
type input "08.09.2025 09:45"
type input "11.09.2025 22:43"
type input "12.09.2025 14:00"
type input "12.09.2025 12:20"
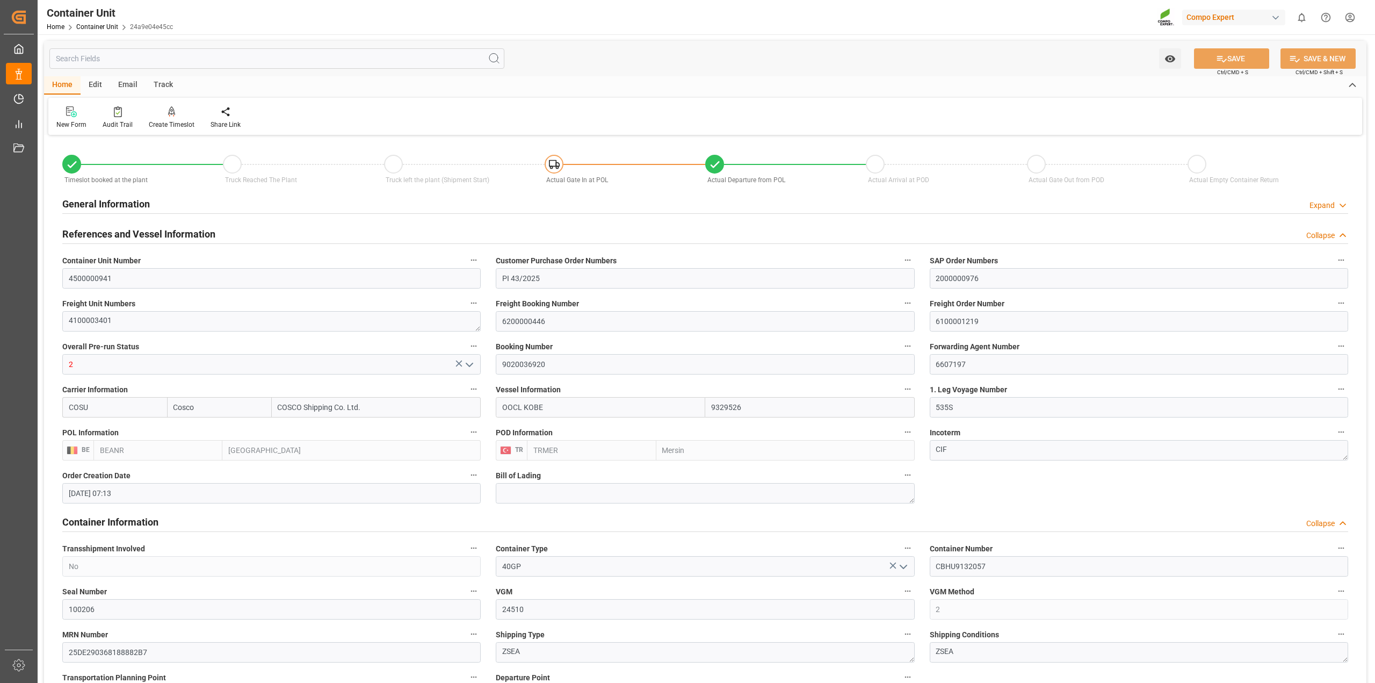
type input "27.09.2025 16:00"
type input "30.09.2025 00:00"
drag, startPoint x: 985, startPoint y: 318, endPoint x: 897, endPoint y: 333, distance: 90.0
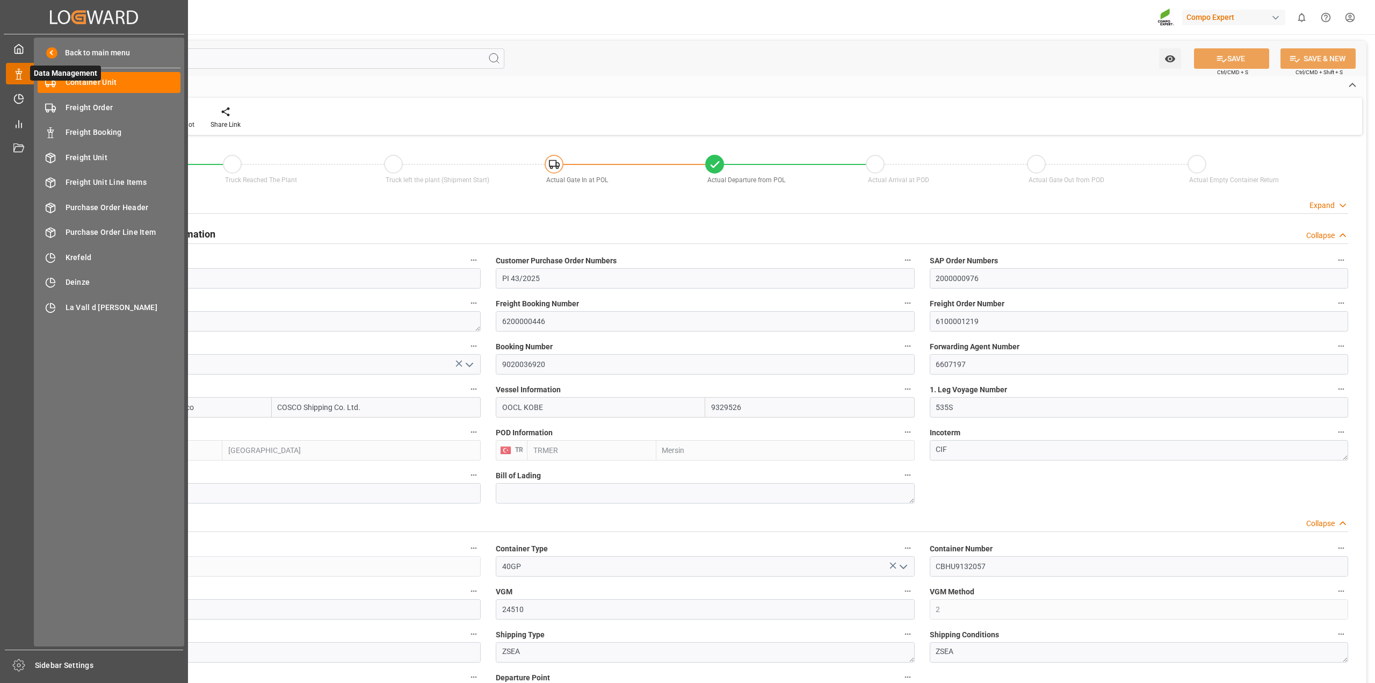
click at [17, 81] on div "Data Management Data Management" at bounding box center [94, 73] width 176 height 21
click at [13, 103] on icon at bounding box center [18, 98] width 11 height 11
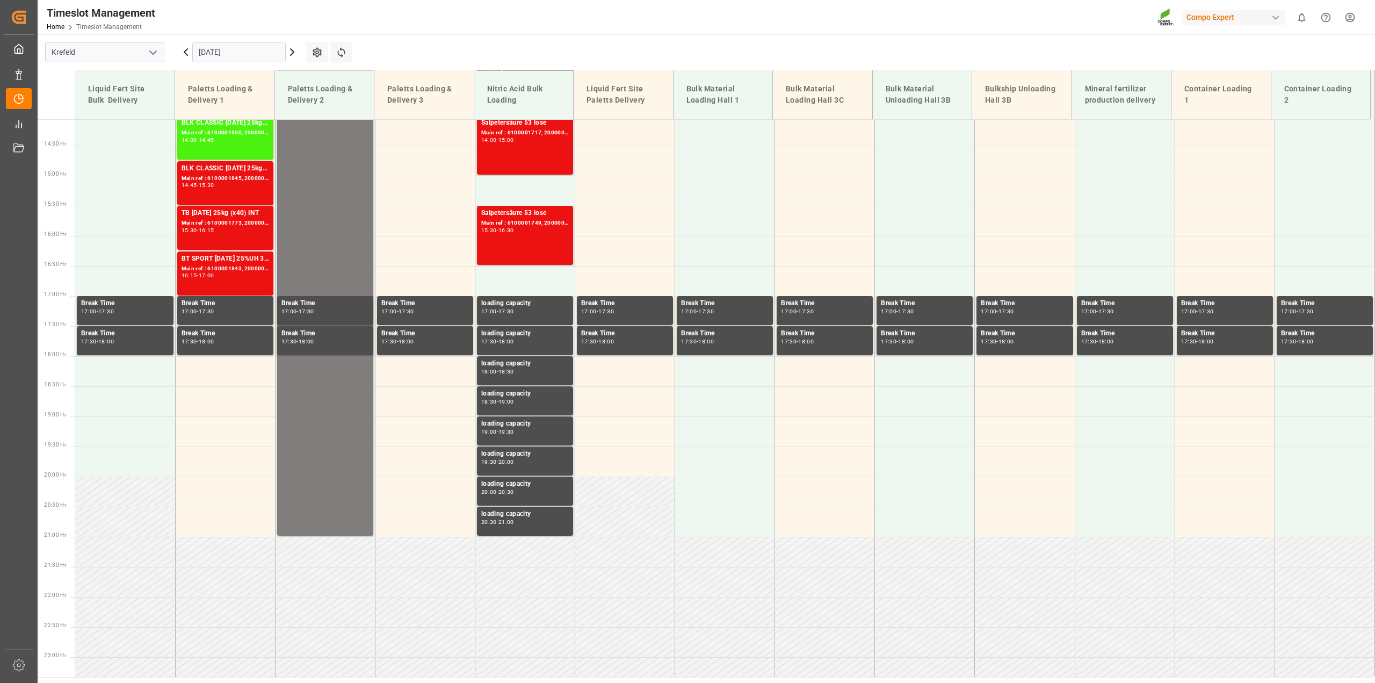
scroll to position [846, 0]
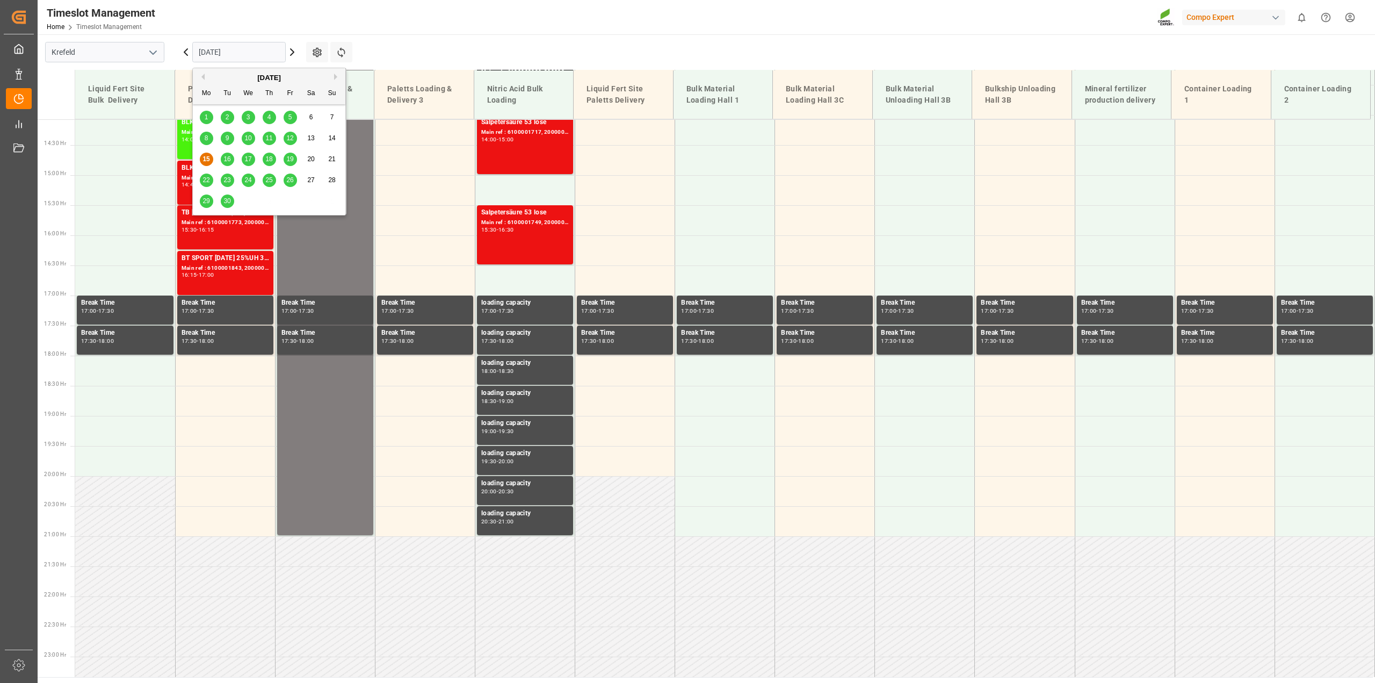
click at [231, 54] on input "15.09.2025" at bounding box center [238, 52] width 93 height 20
click at [248, 155] on div "17" at bounding box center [248, 159] width 13 height 13
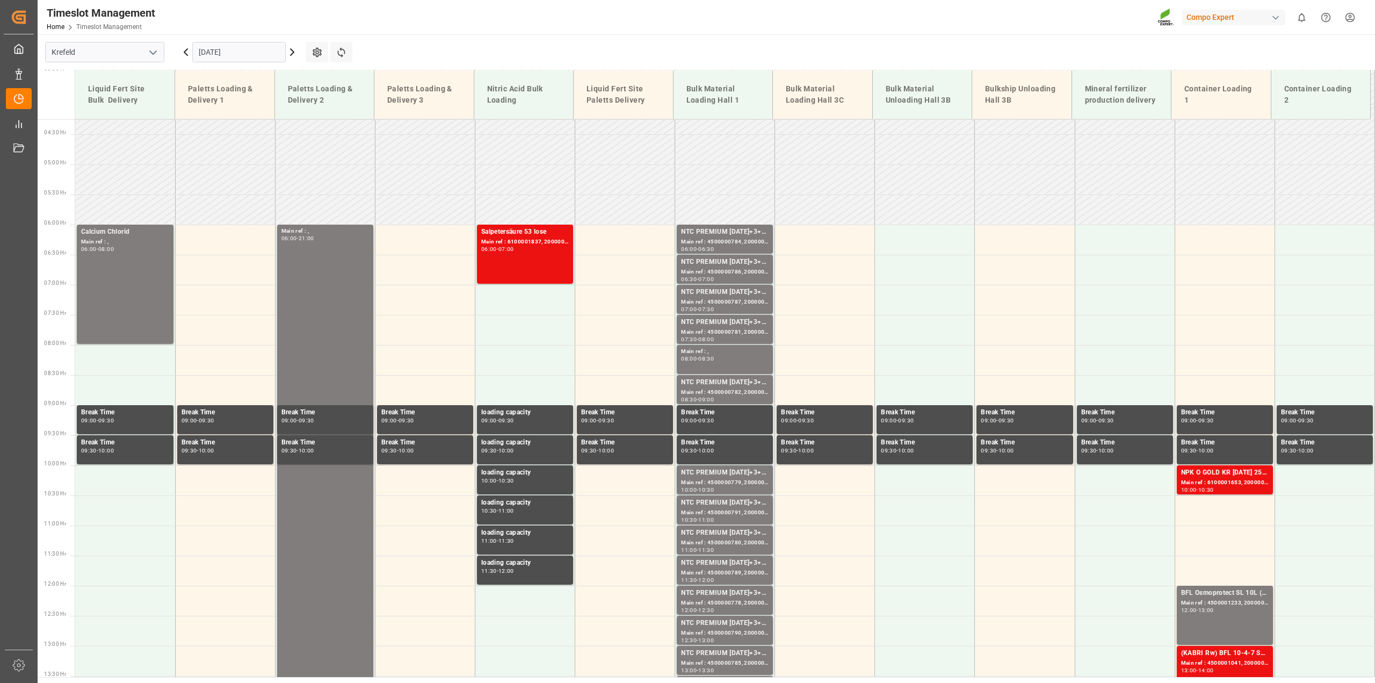
scroll to position [242, 0]
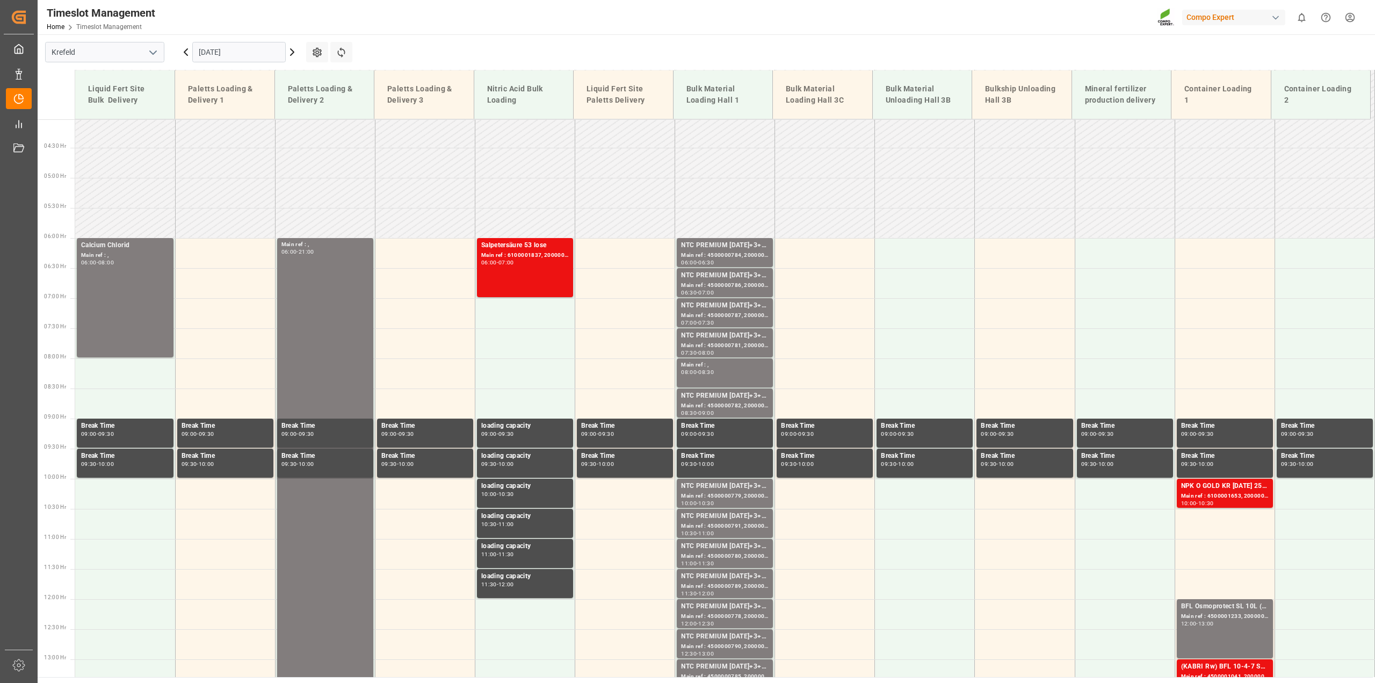
click at [227, 52] on input "[DATE]" at bounding box center [238, 52] width 93 height 20
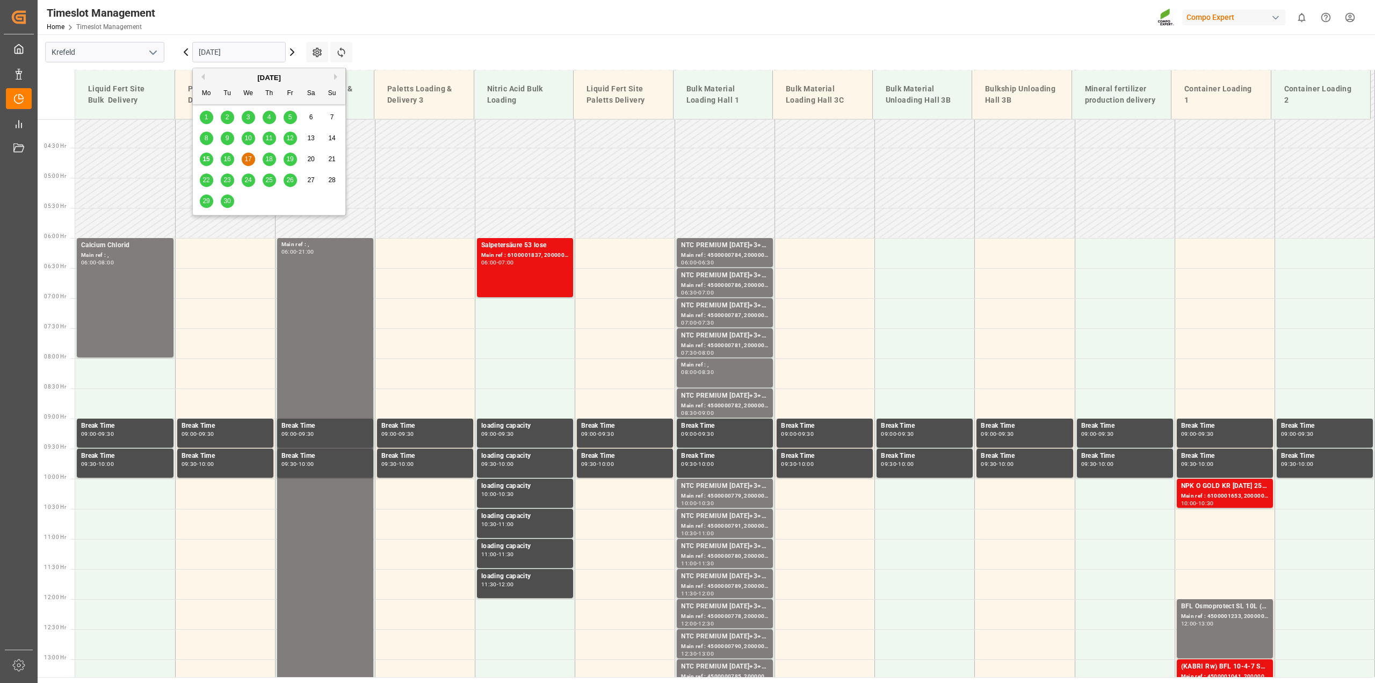
click at [228, 158] on span "16" at bounding box center [226, 159] width 7 height 8
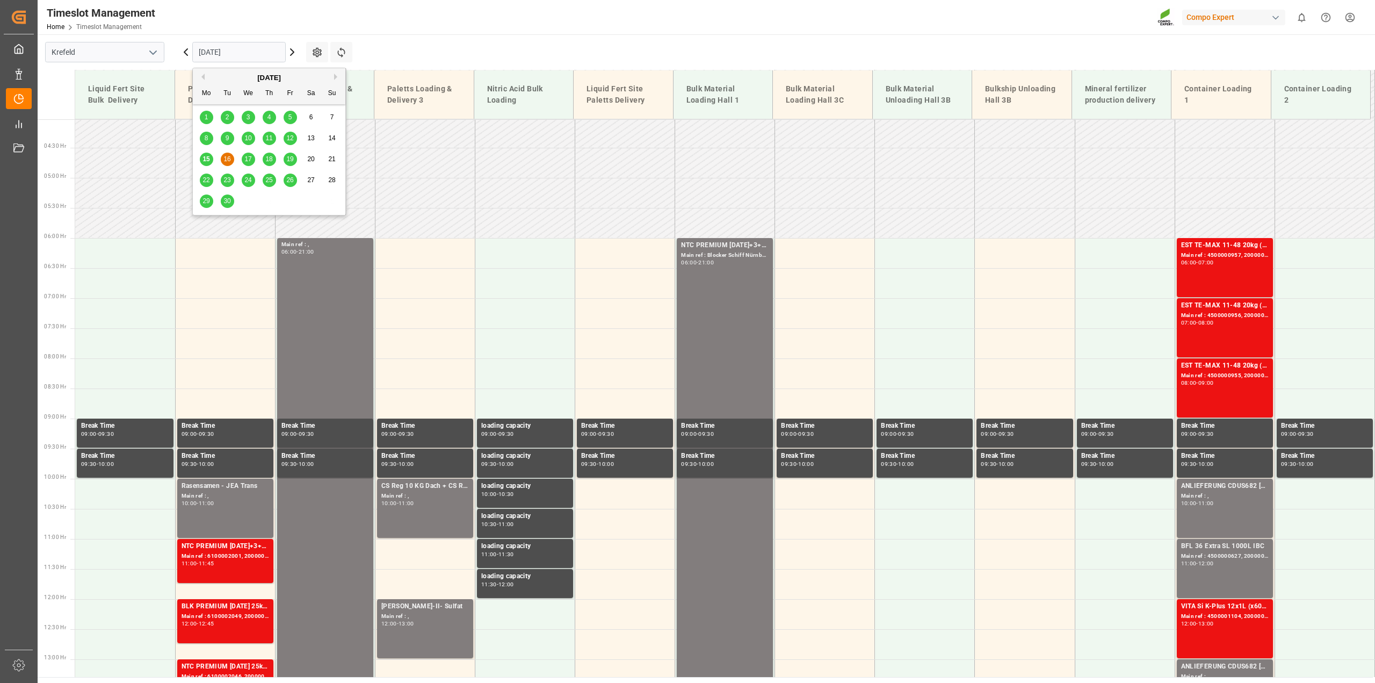
click at [210, 50] on input "[DATE]" at bounding box center [238, 52] width 93 height 20
click at [249, 160] on span "17" at bounding box center [247, 159] width 7 height 8
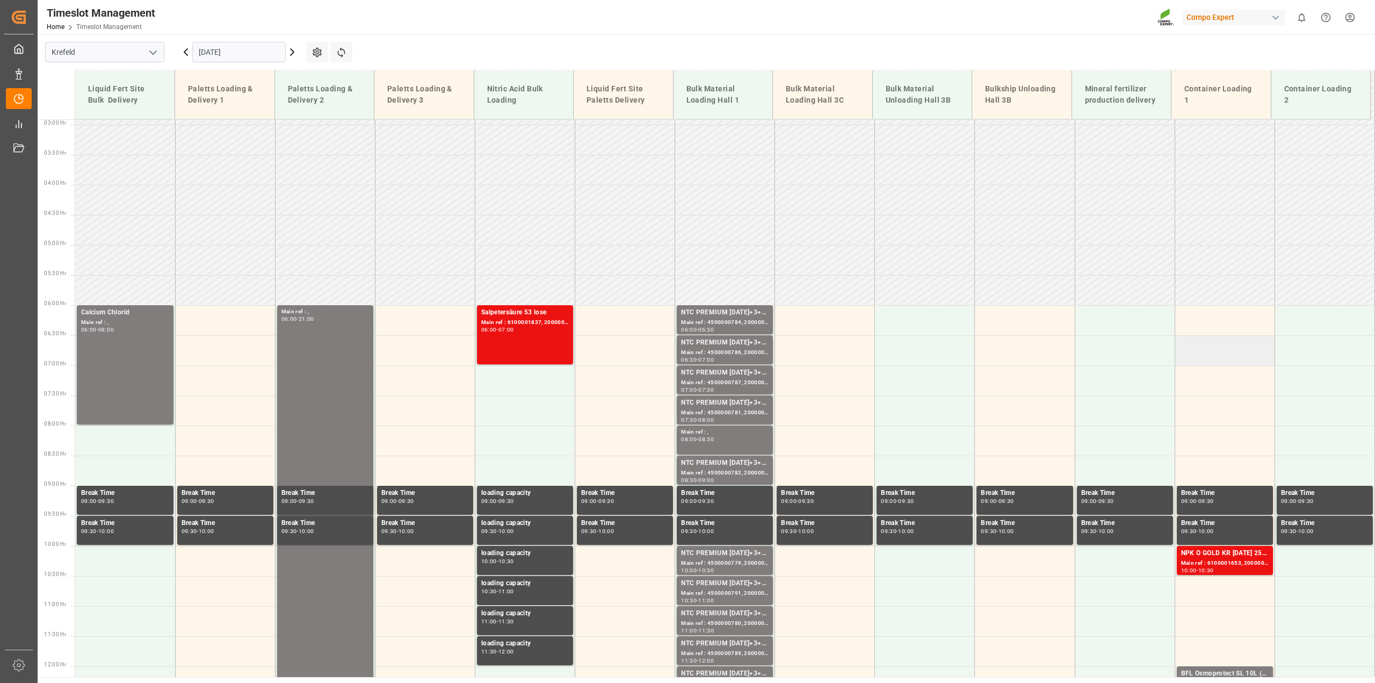
scroll to position [376, 0]
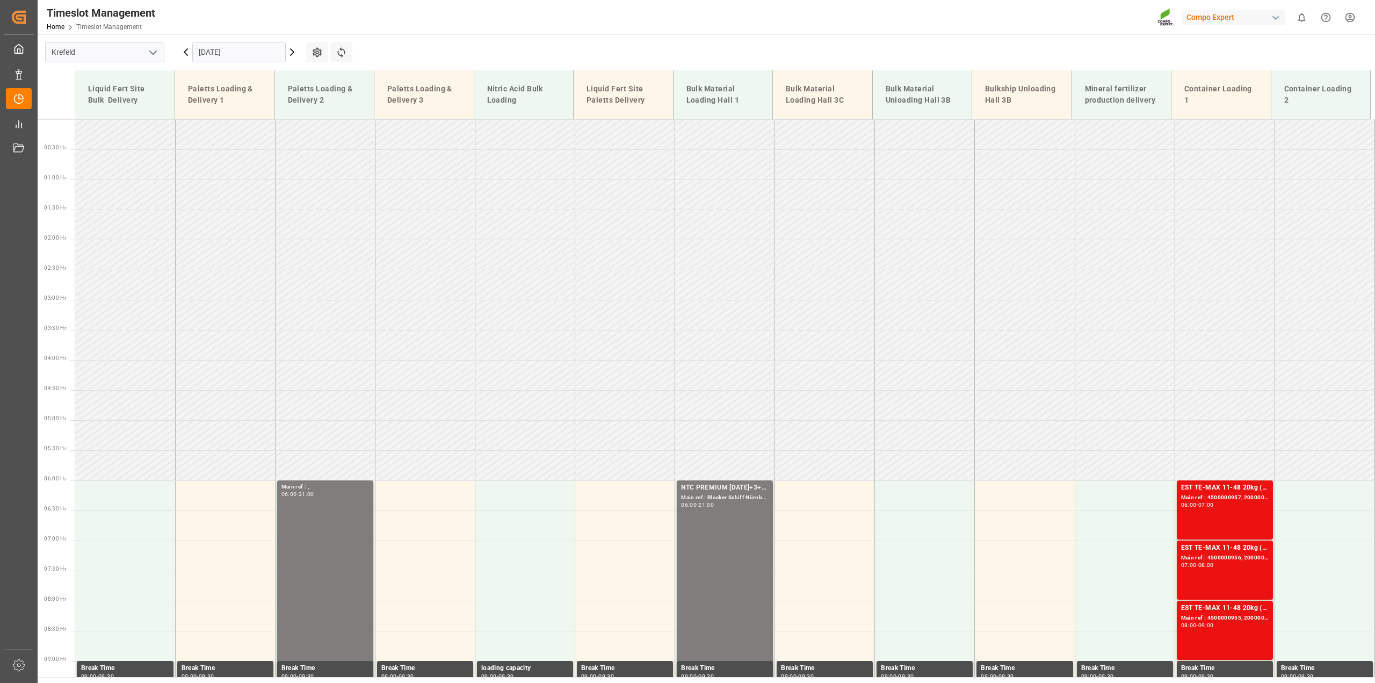
click at [290, 47] on icon at bounding box center [292, 52] width 13 height 13
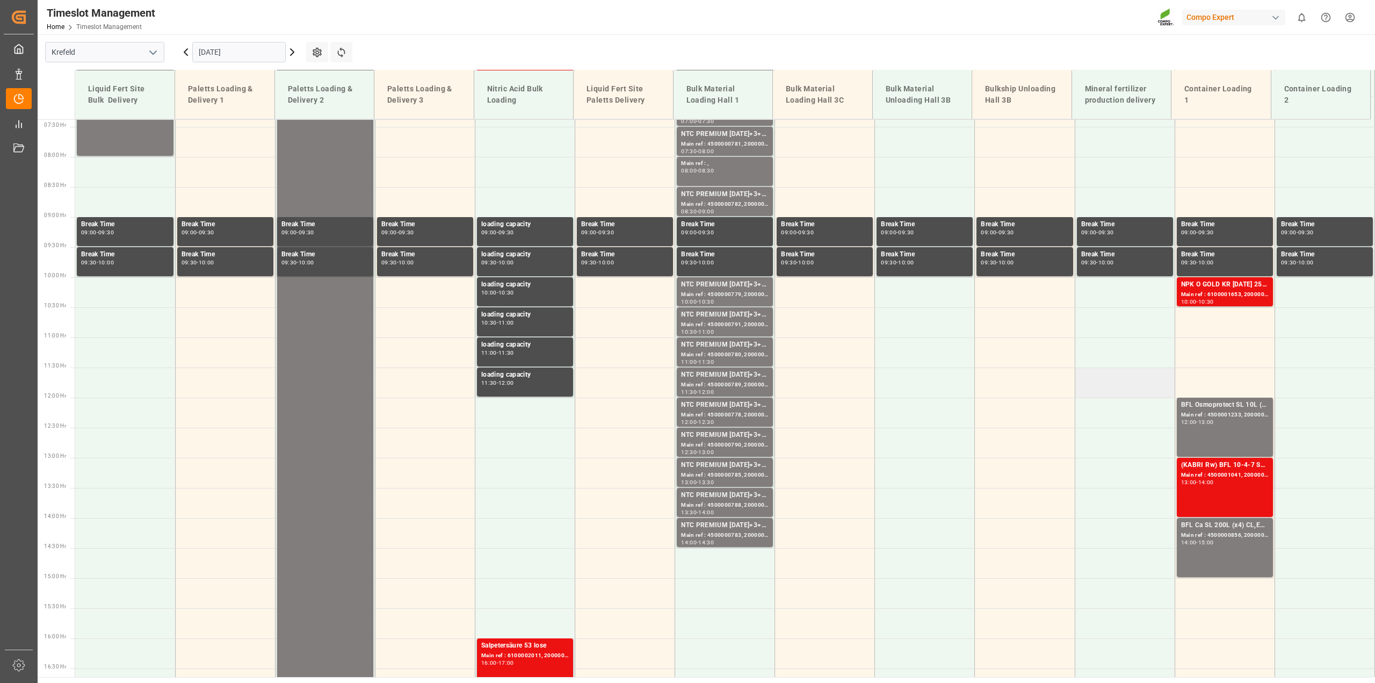
scroll to position [108, 0]
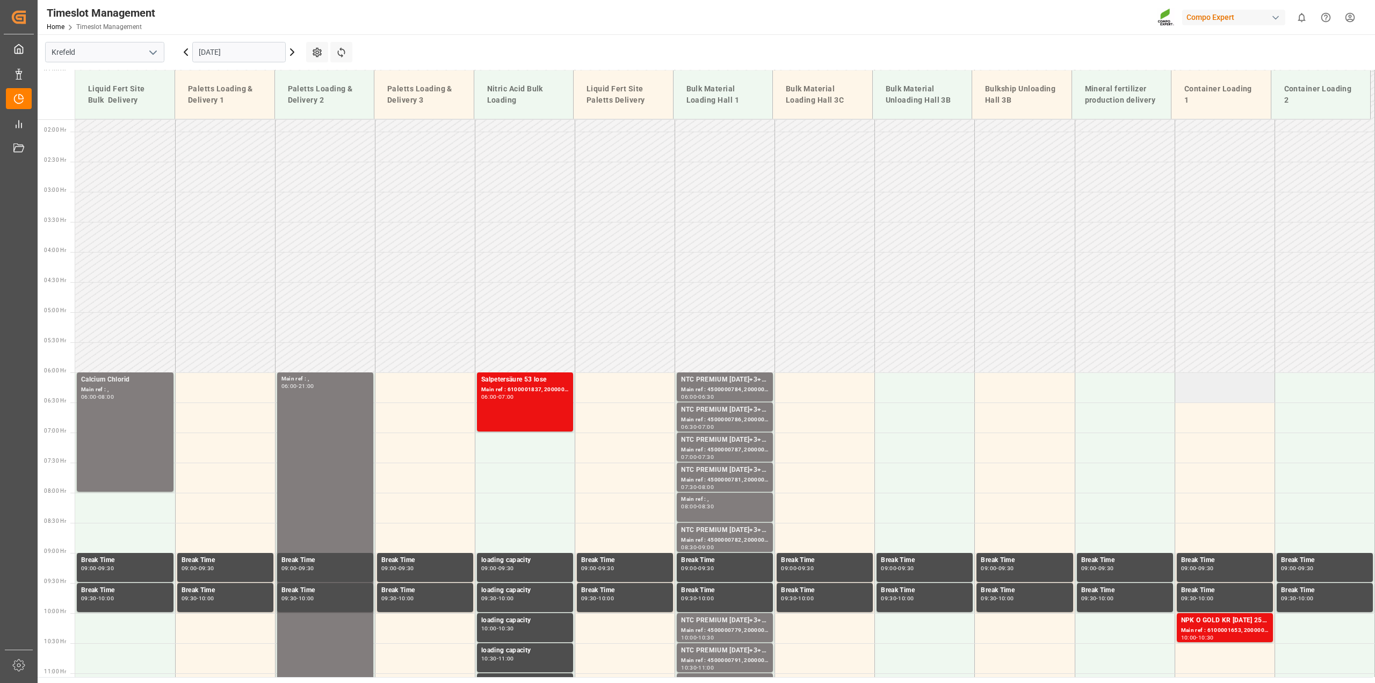
click at [1232, 381] on td at bounding box center [1224, 387] width 100 height 30
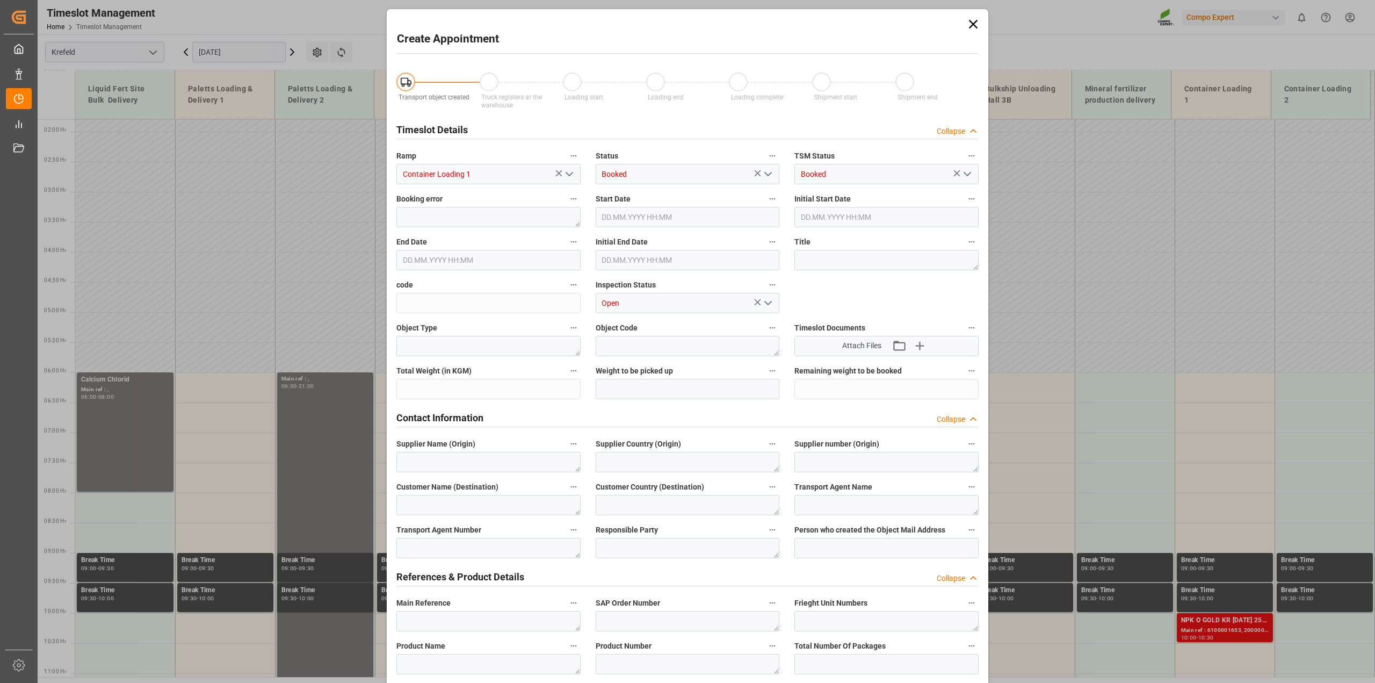
type input "[DATE] 06:00"
click at [476, 261] on input "[DATE] 06:30" at bounding box center [488, 260] width 184 height 20
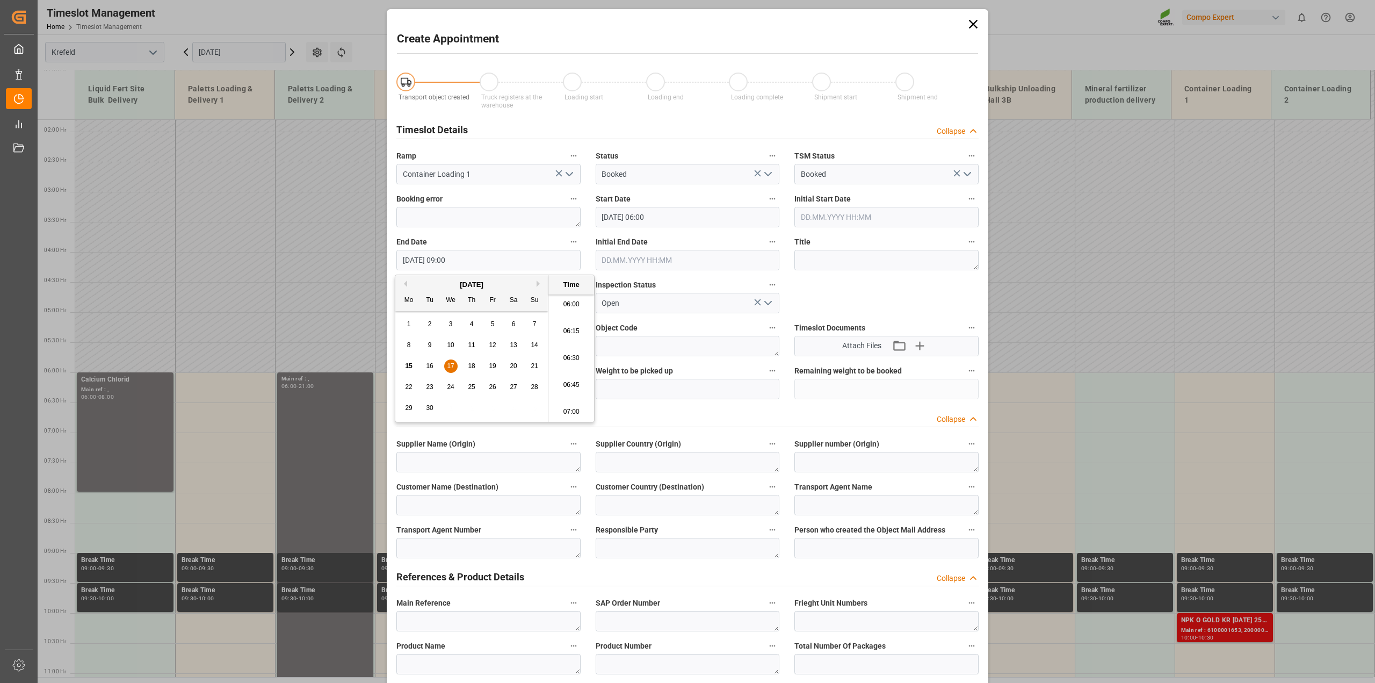
type input "[DATE] 09:00"
click at [850, 256] on textarea at bounding box center [886, 260] width 184 height 20
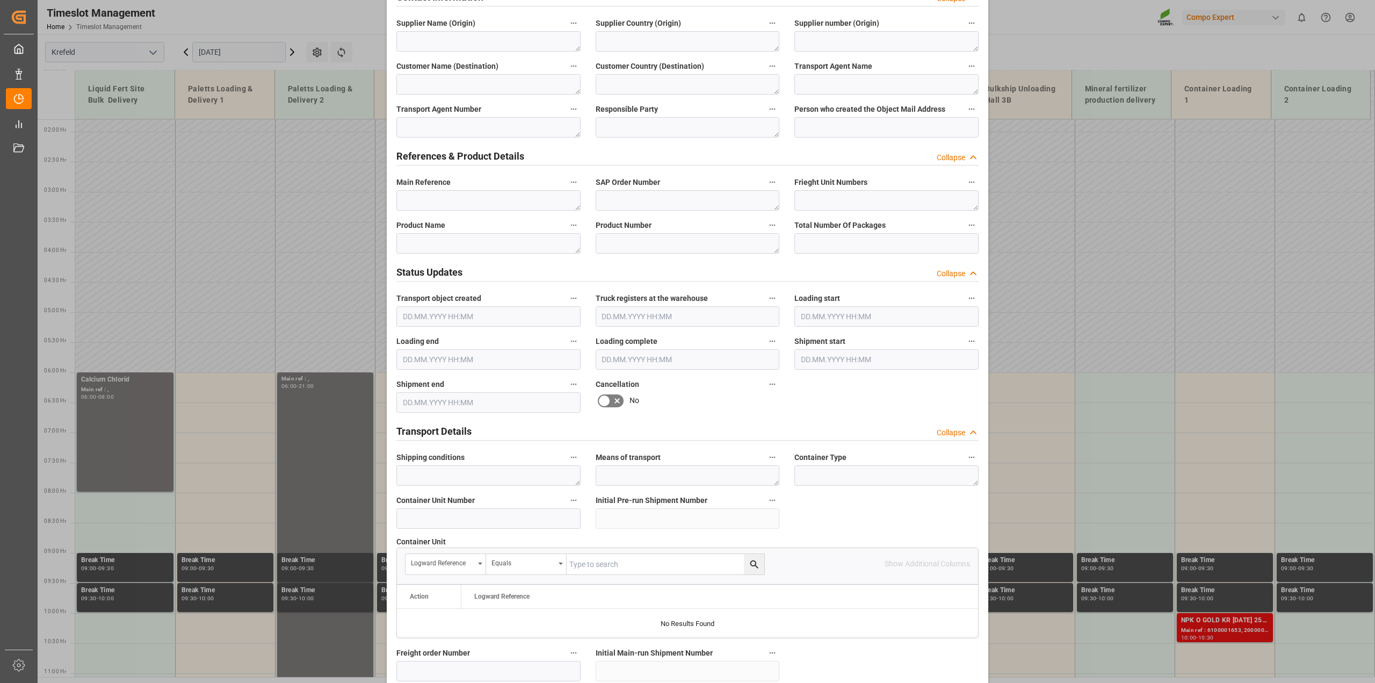
scroll to position [537, 0]
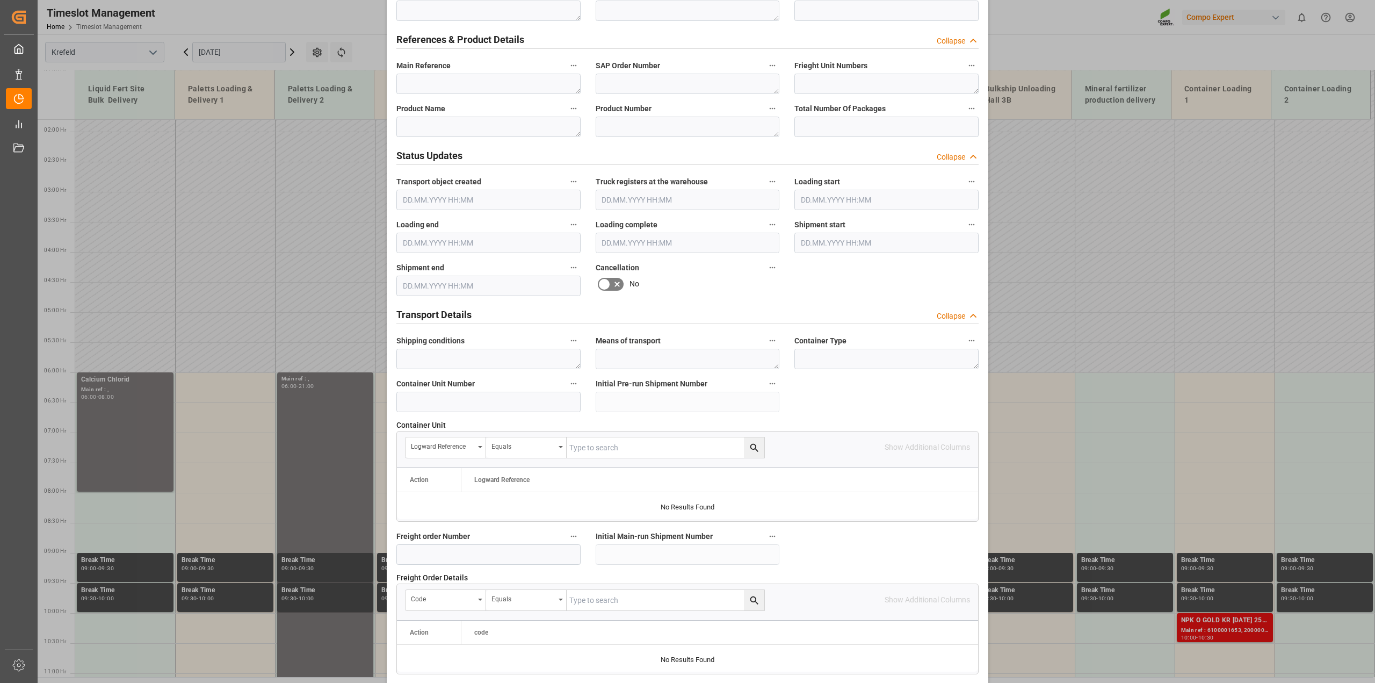
type textarea "Umlagerung Mäuler"
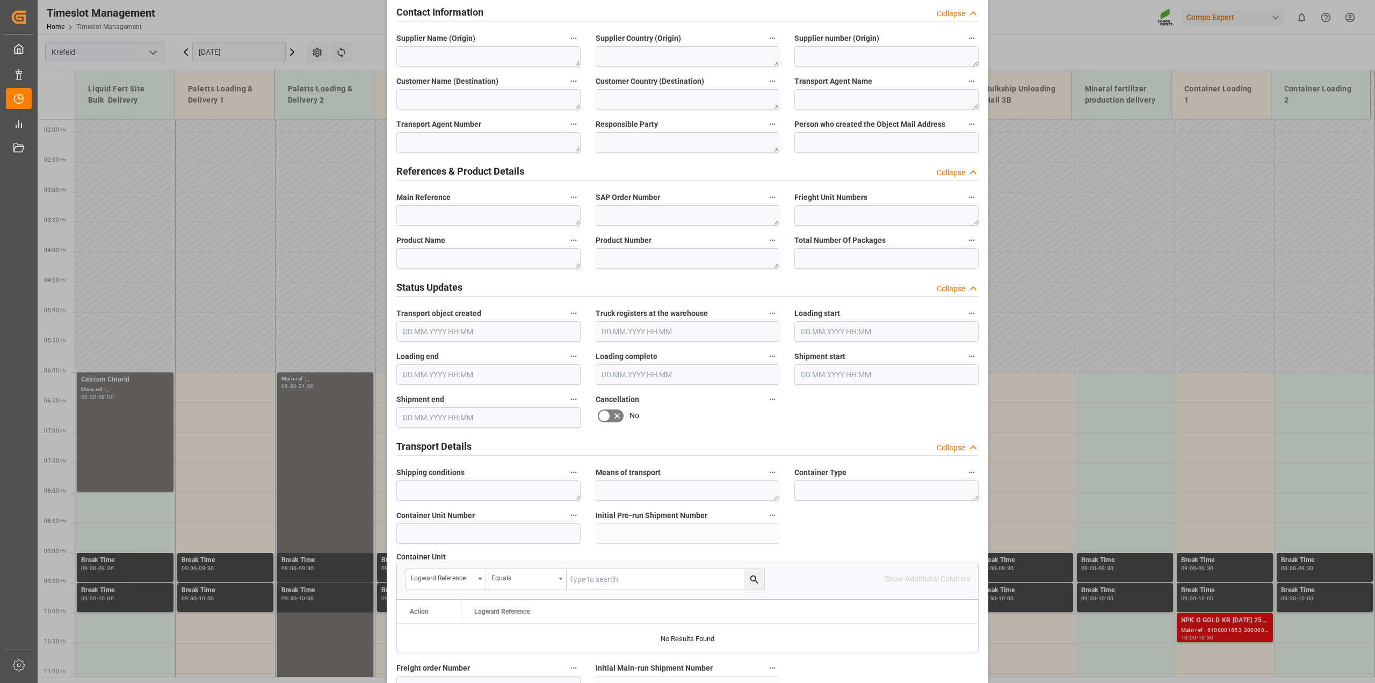
scroll to position [403, 0]
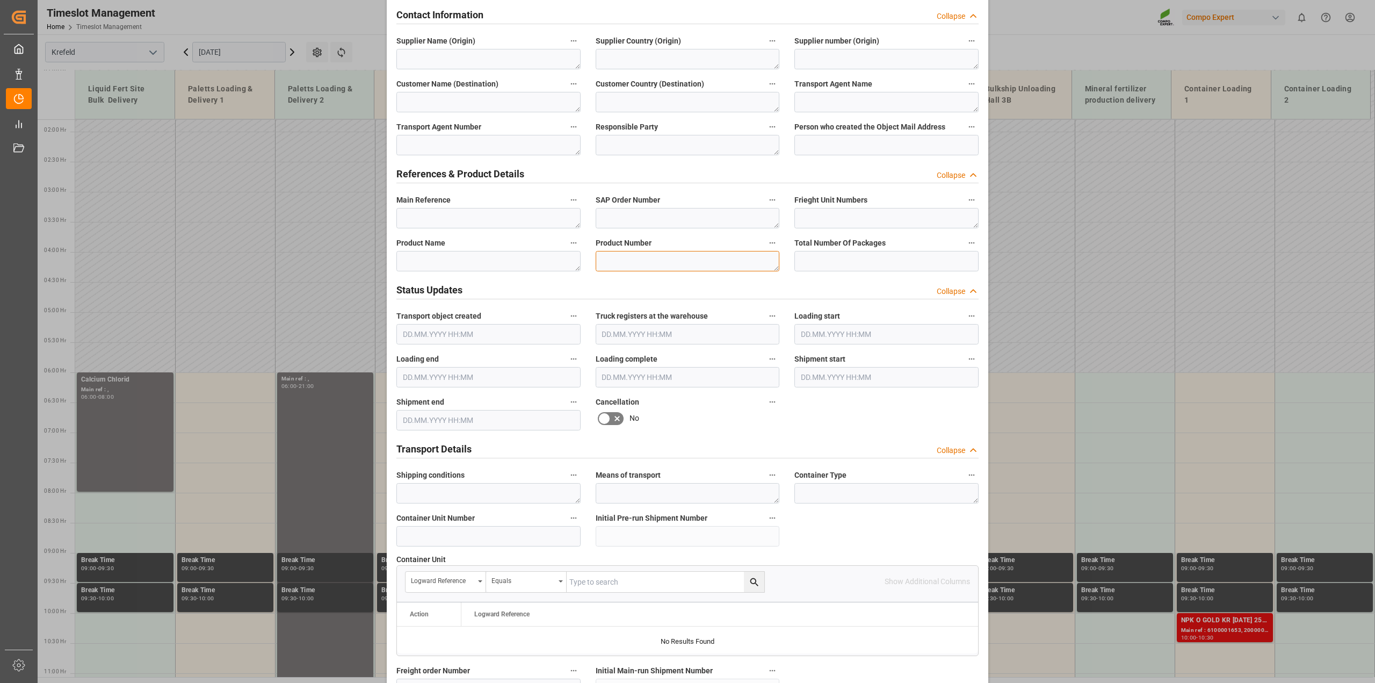
click at [617, 257] on textarea at bounding box center [688, 261] width 184 height 20
paste textarea "1023202000"
type textarea "1023202000"
click at [447, 258] on textarea at bounding box center [488, 261] width 184 height 20
paste textarea "BFL Kelp LG1 IBC 1000L (KRE) (Algenextrakt)"
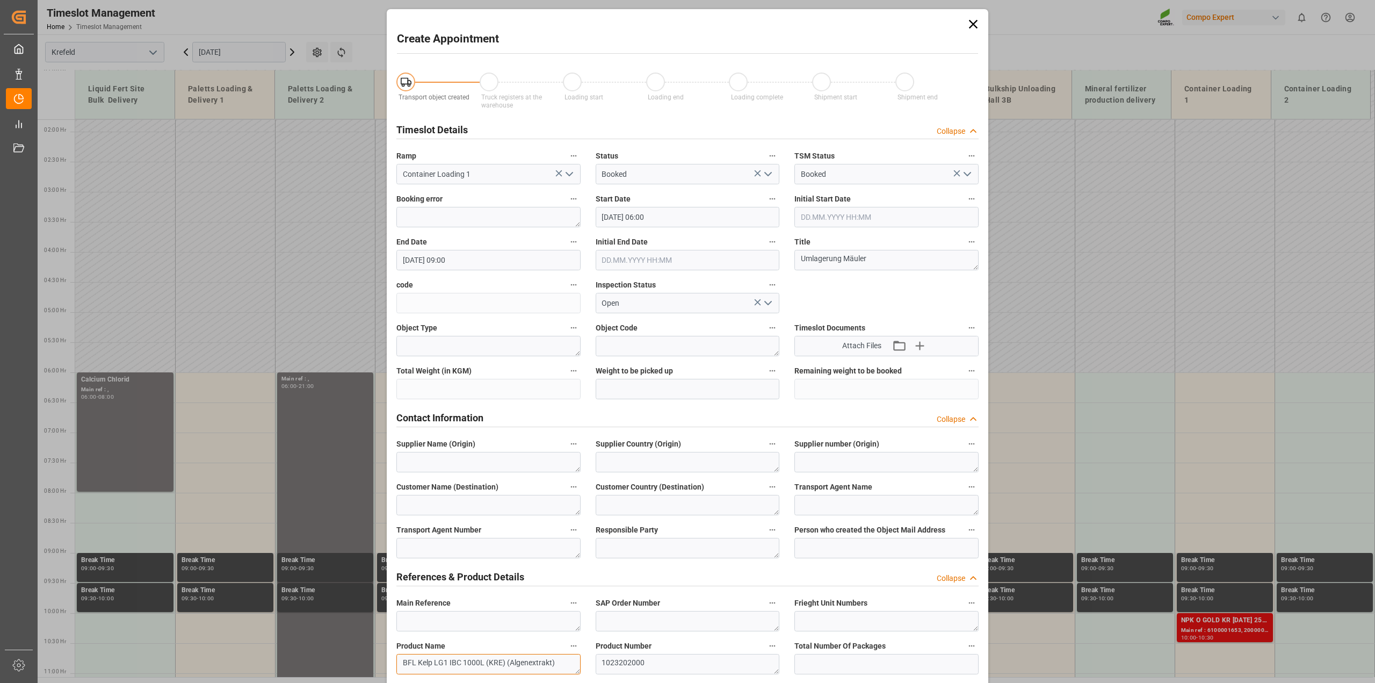
scroll to position [336, 0]
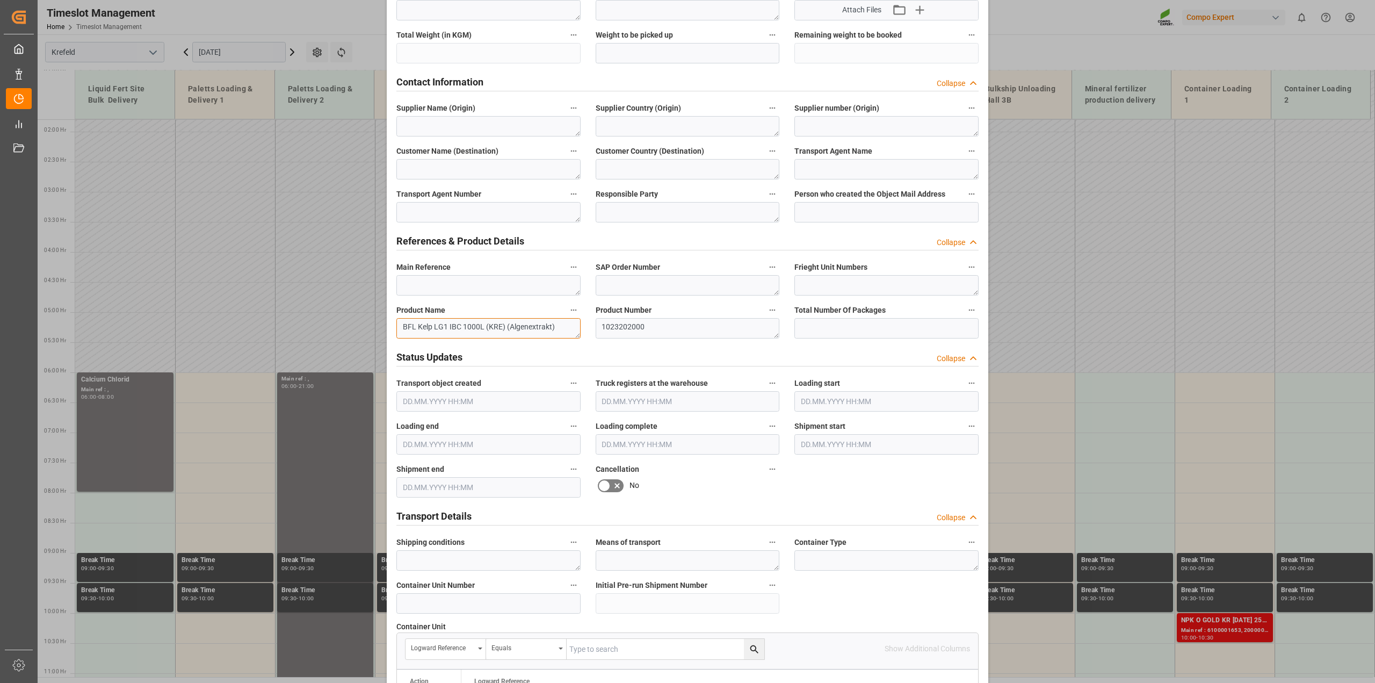
click at [398, 326] on textarea "BFL Kelp LG1 IBC 1000L (KRE) (Algenextrakt)" at bounding box center [488, 328] width 184 height 20
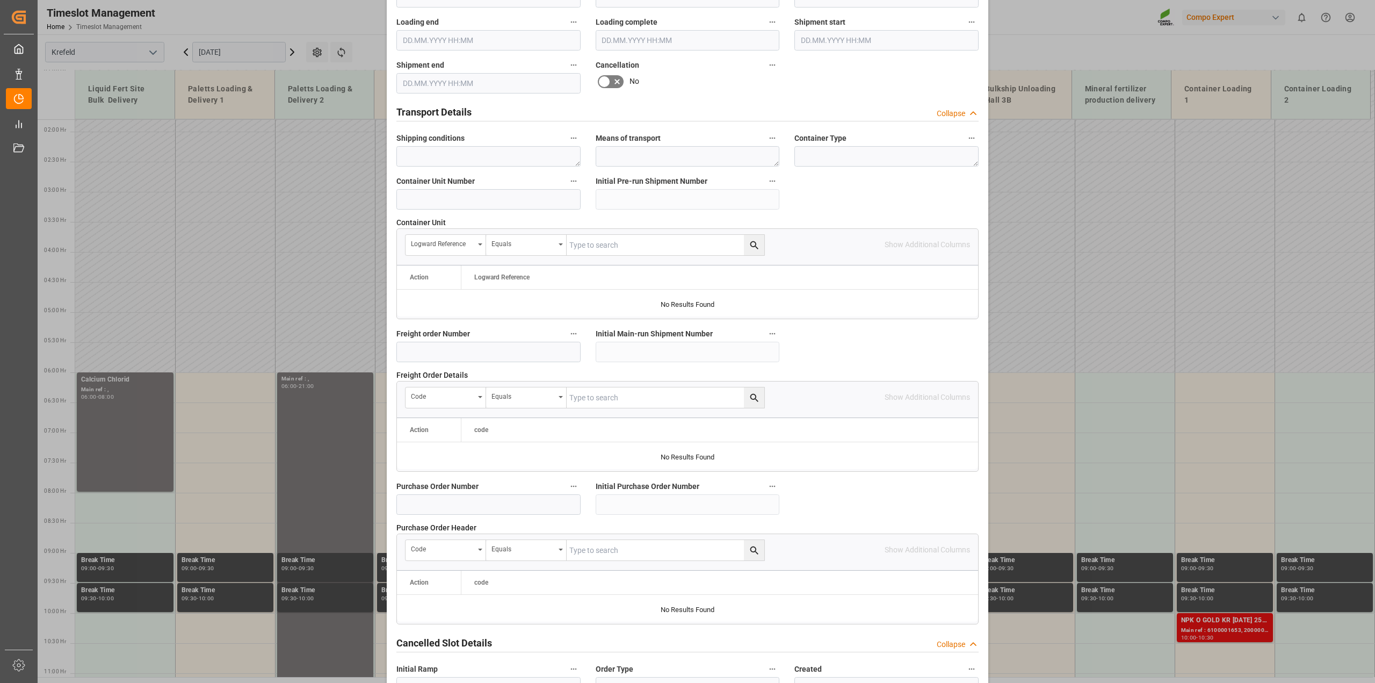
scroll to position [809, 0]
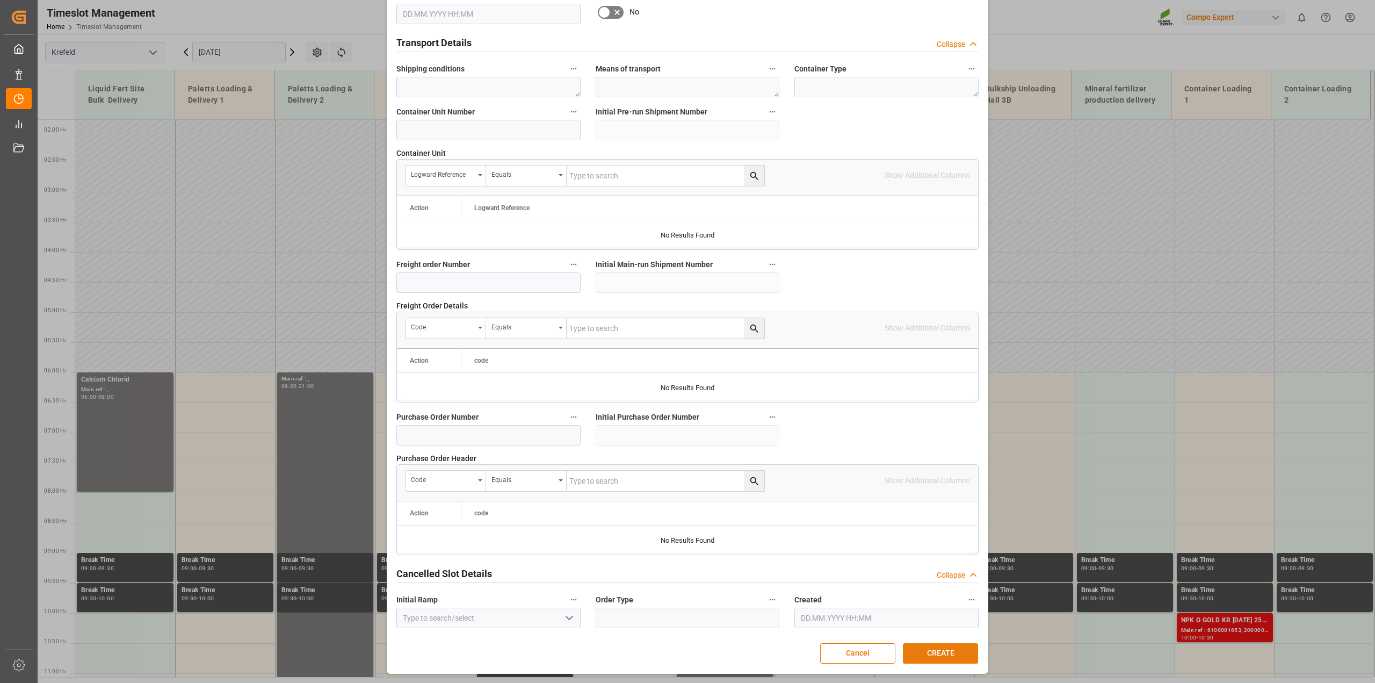
type textarea "MÄULER - BFL Kelp LG1 IBC 1000L (KRE) (Algenextrakt)"
click at [937, 658] on button "CREATE" at bounding box center [940, 653] width 75 height 20
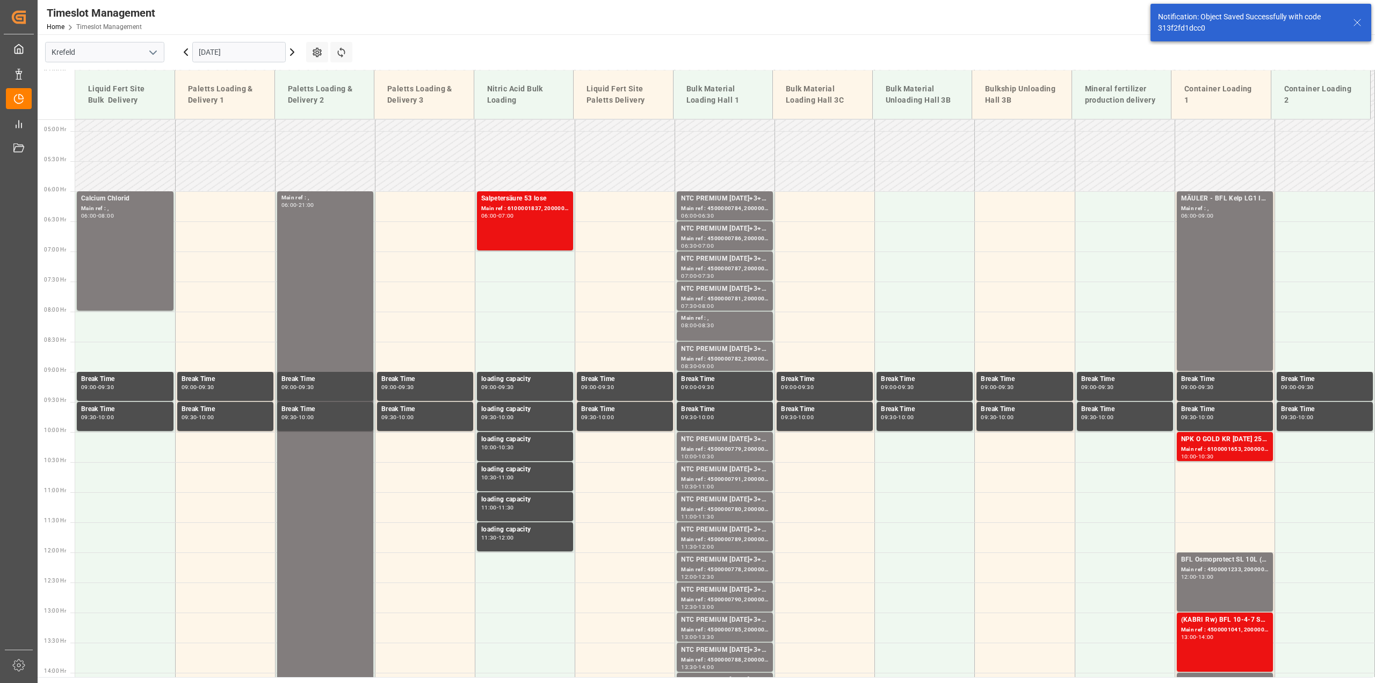
scroll to position [305, 0]
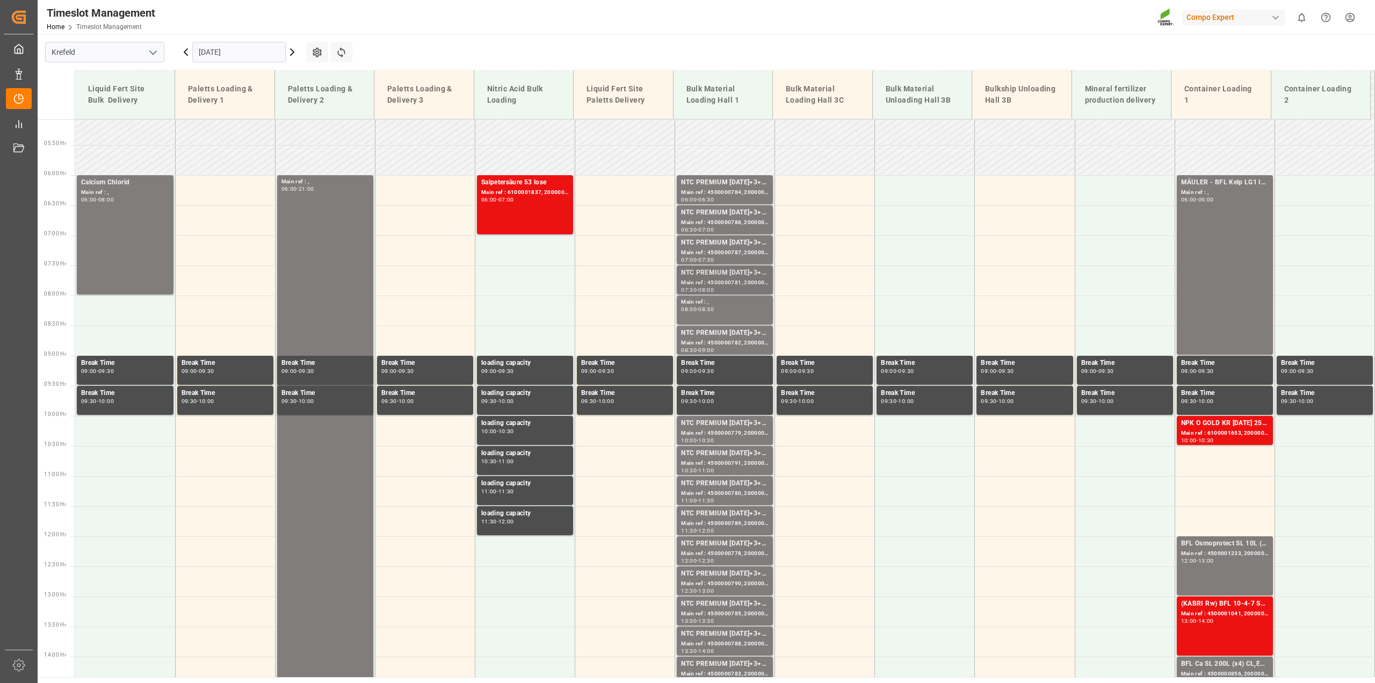
click at [733, 280] on div "Main ref : 4500000781, 2000000504" at bounding box center [725, 282] width 88 height 9
click at [1222, 240] on div "MÄULER - BFL Kelp LG1 IBC 1000L (KRE) (Algenextrakt) Main ref : , 06:00 - 09:00" at bounding box center [1225, 264] width 88 height 175
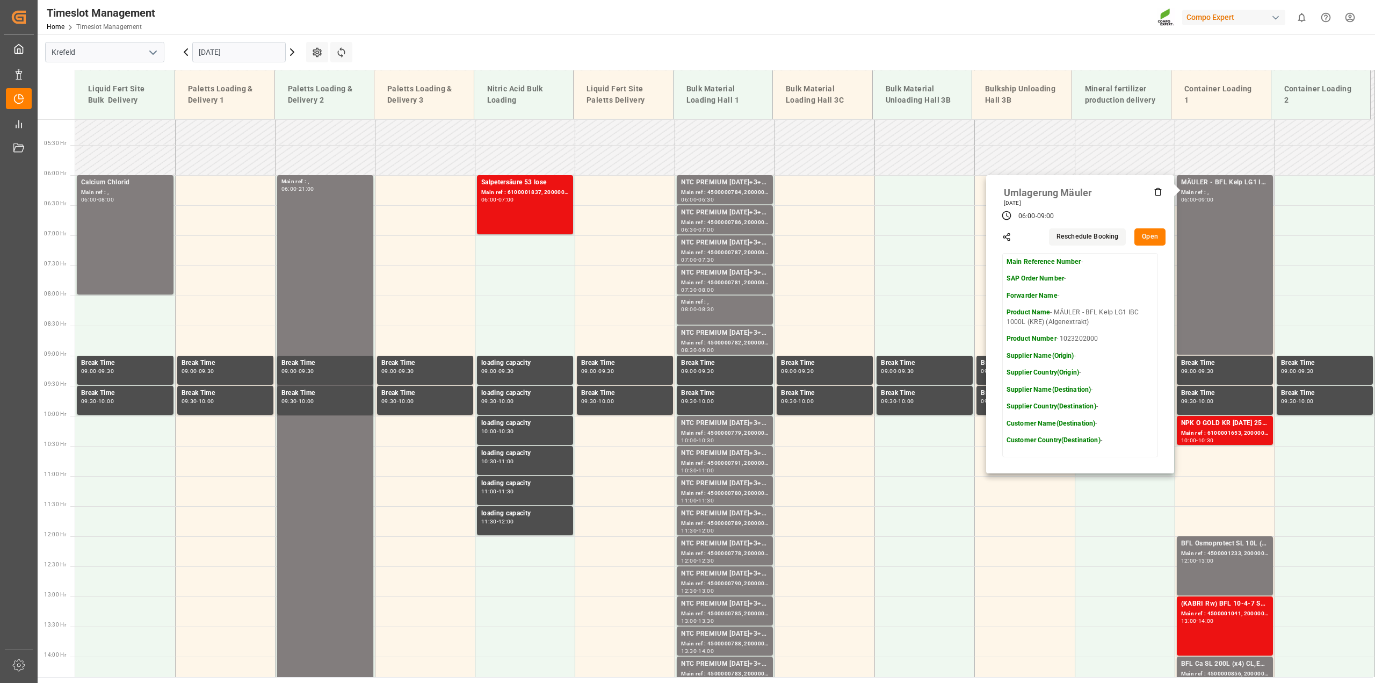
click at [1149, 237] on button "Open" at bounding box center [1149, 236] width 31 height 17
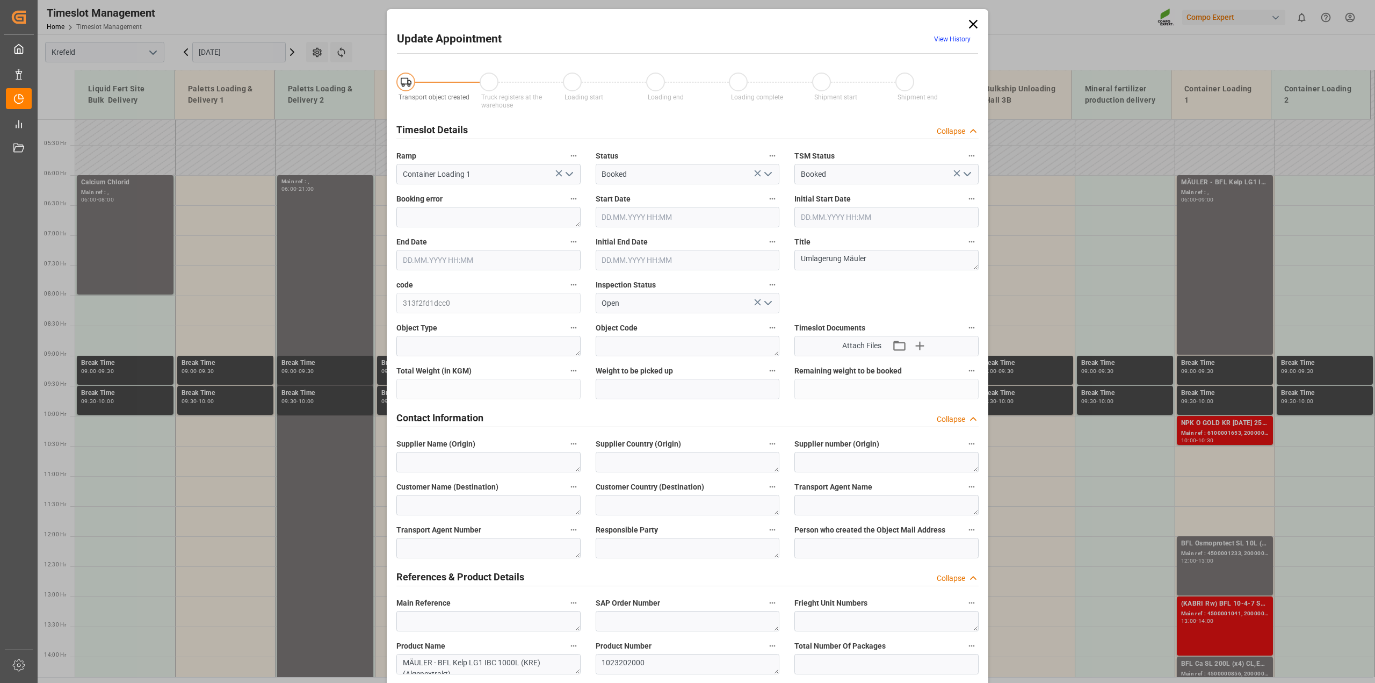
type input "[DATE] 06:00"
type input "[DATE] 09:00"
type input "[DATE] 12:54"
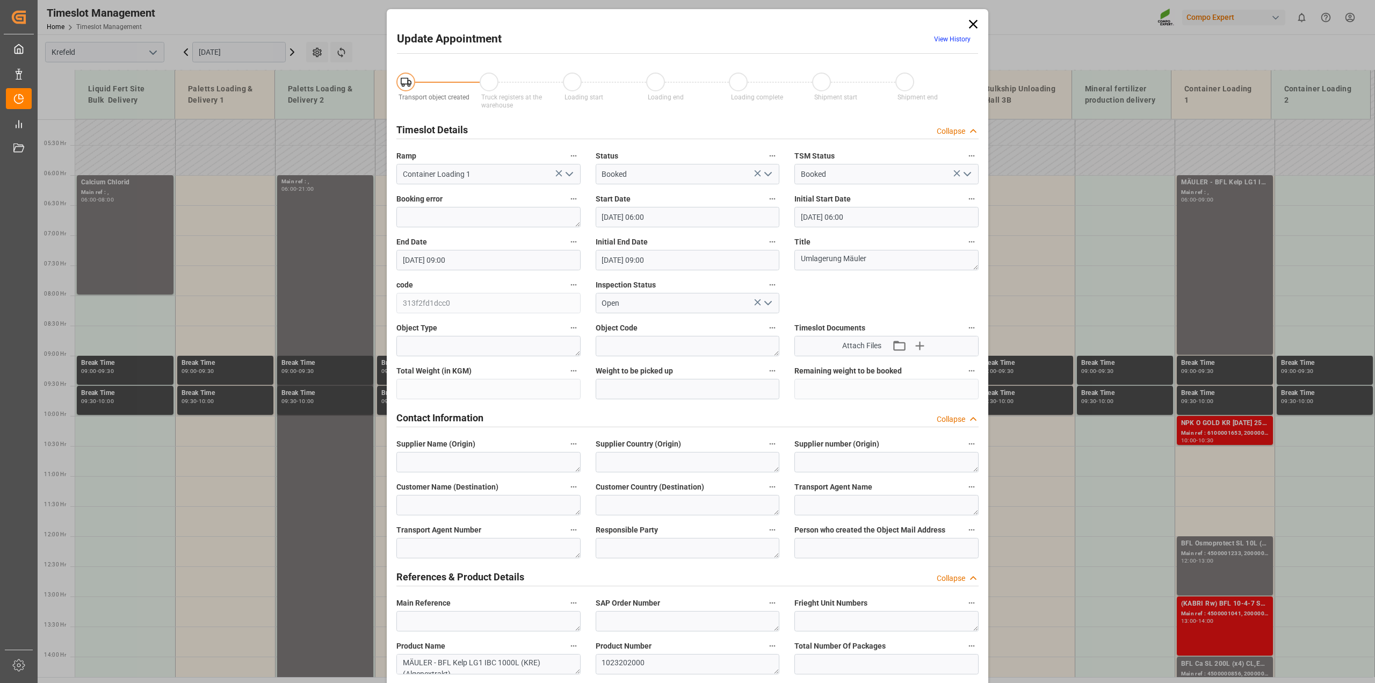
click at [766, 172] on icon "open menu" at bounding box center [767, 174] width 13 height 13
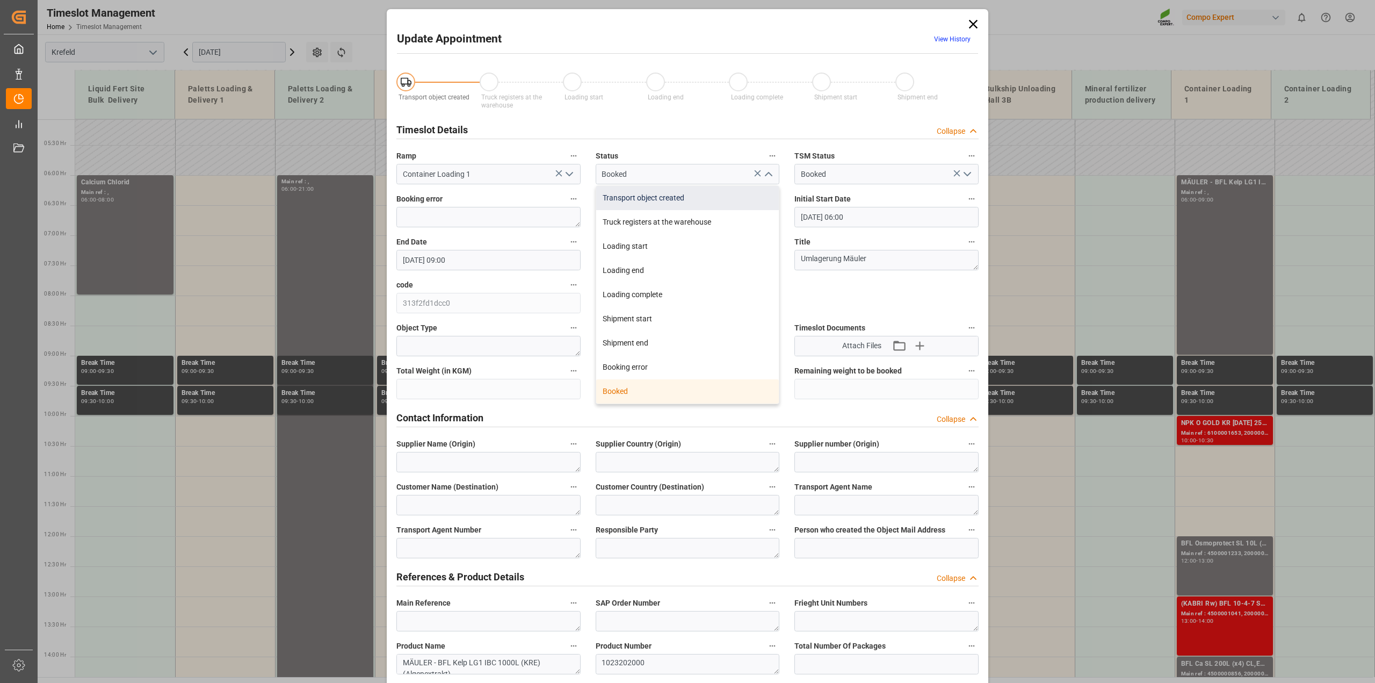
click at [665, 197] on div "Transport object created" at bounding box center [687, 198] width 183 height 24
type input "Transport object created"
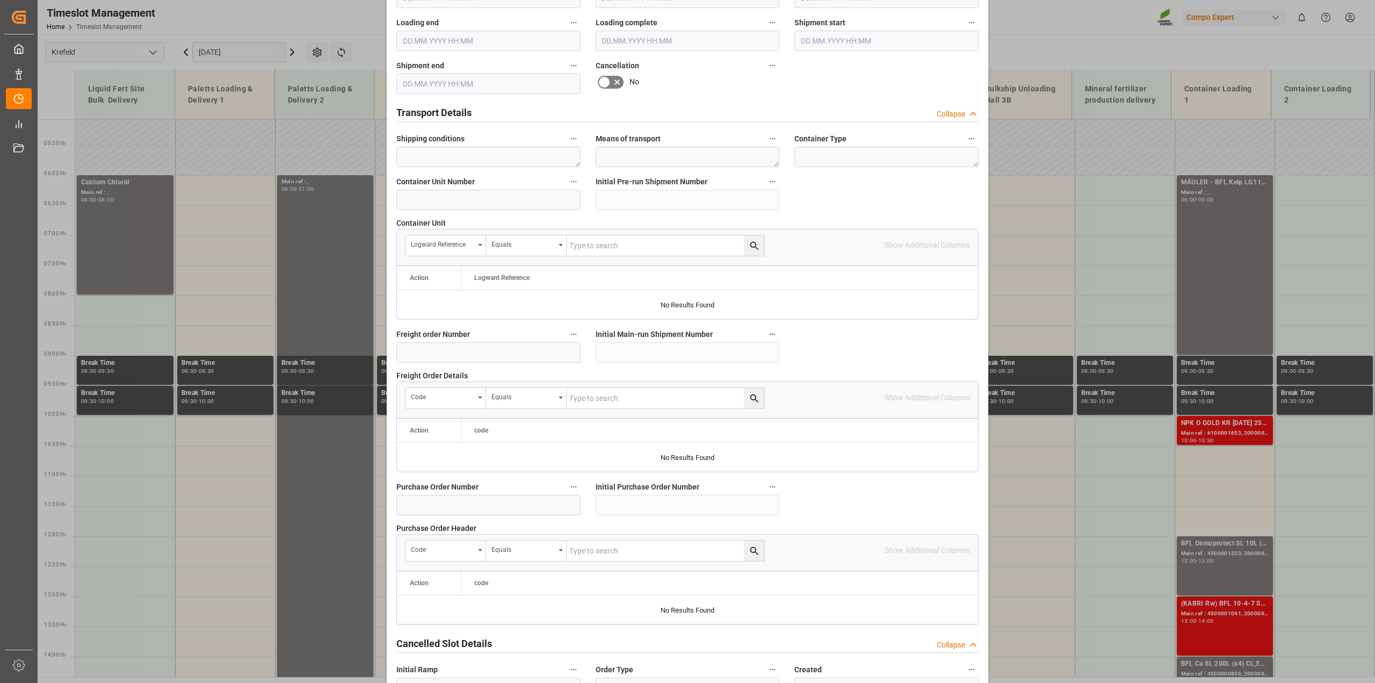
scroll to position [809, 0]
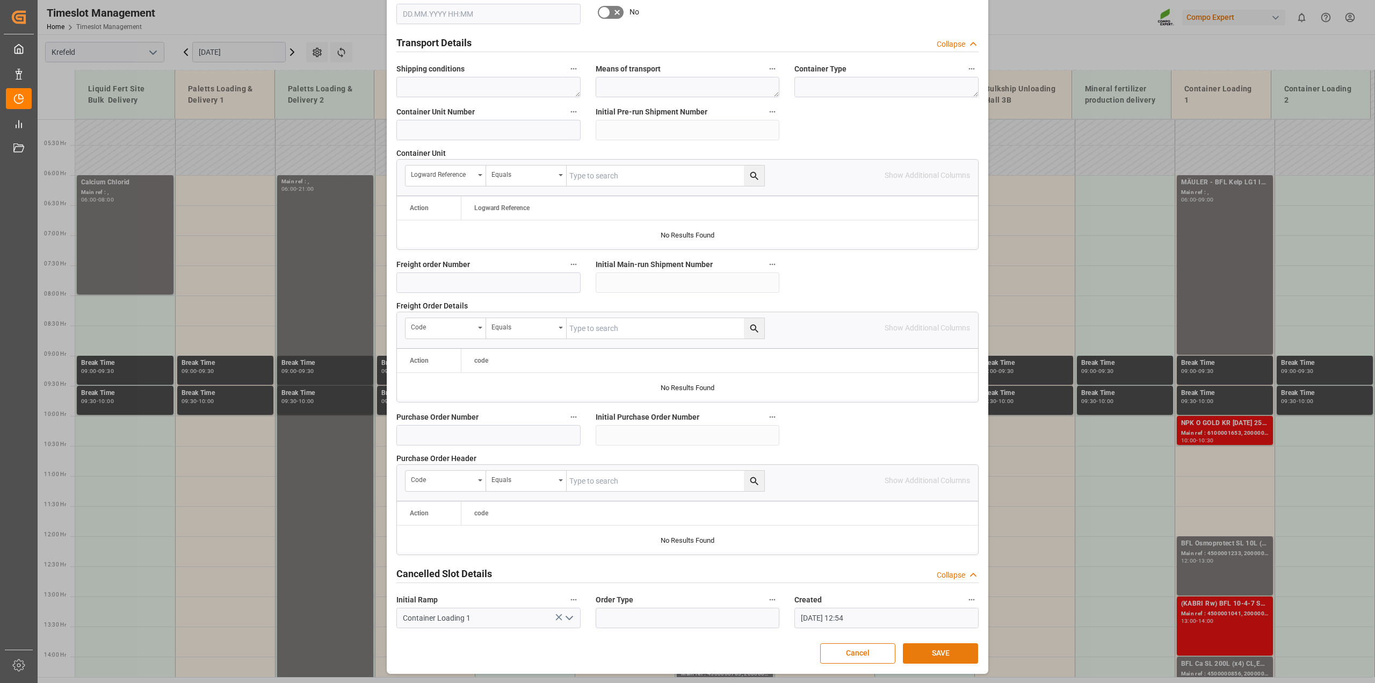
click at [933, 649] on button "SAVE" at bounding box center [940, 653] width 75 height 20
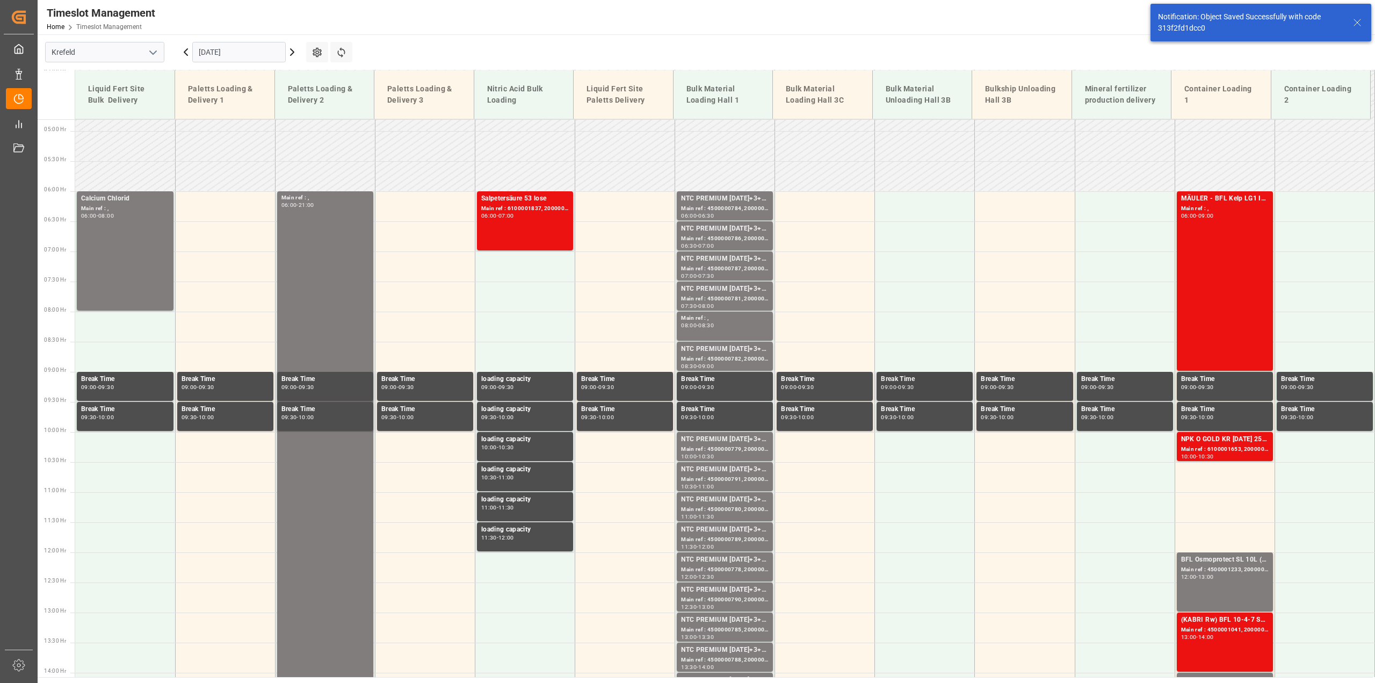
scroll to position [305, 0]
